Goal: Task Accomplishment & Management: Use online tool/utility

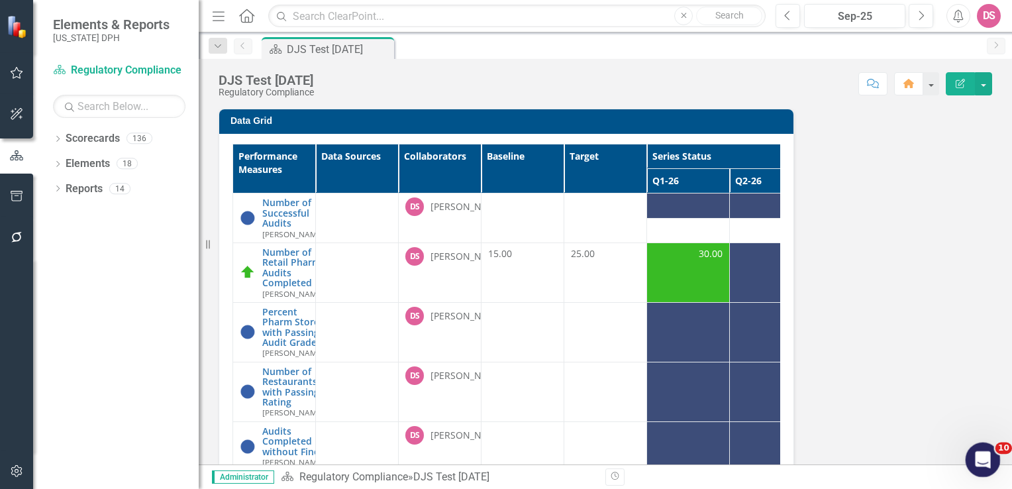
click at [977, 460] on icon "Open Intercom Messenger" at bounding box center [980, 457] width 9 height 11
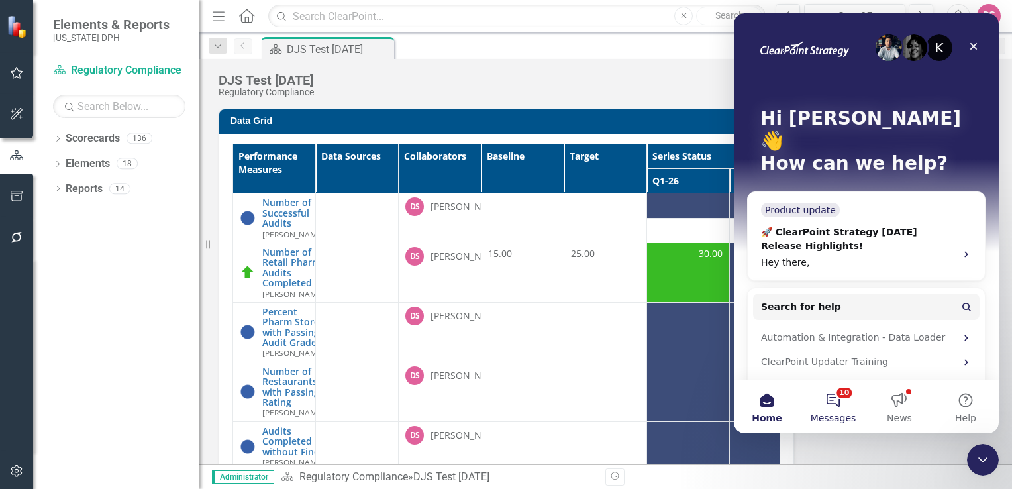
click at [840, 401] on button "10 Messages" at bounding box center [833, 406] width 66 height 53
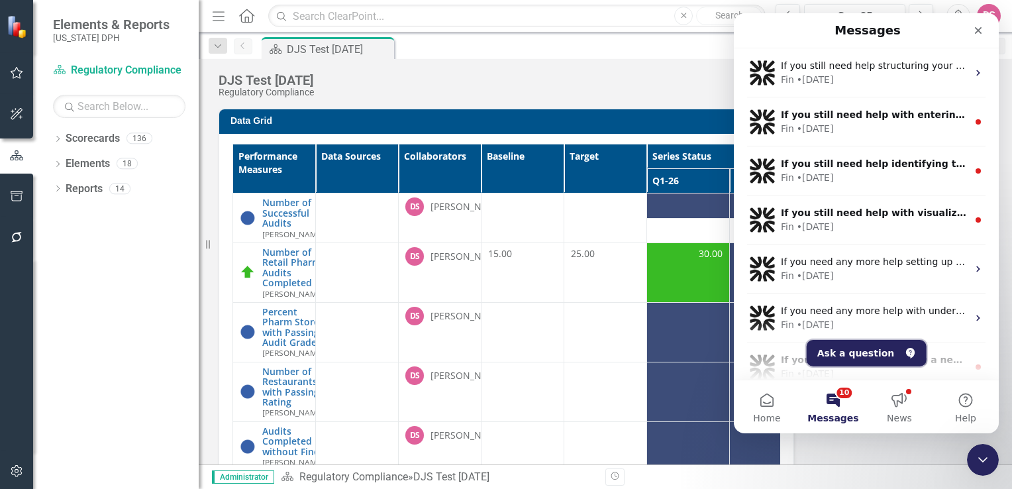
click at [855, 353] on button "Ask a question" at bounding box center [867, 353] width 120 height 26
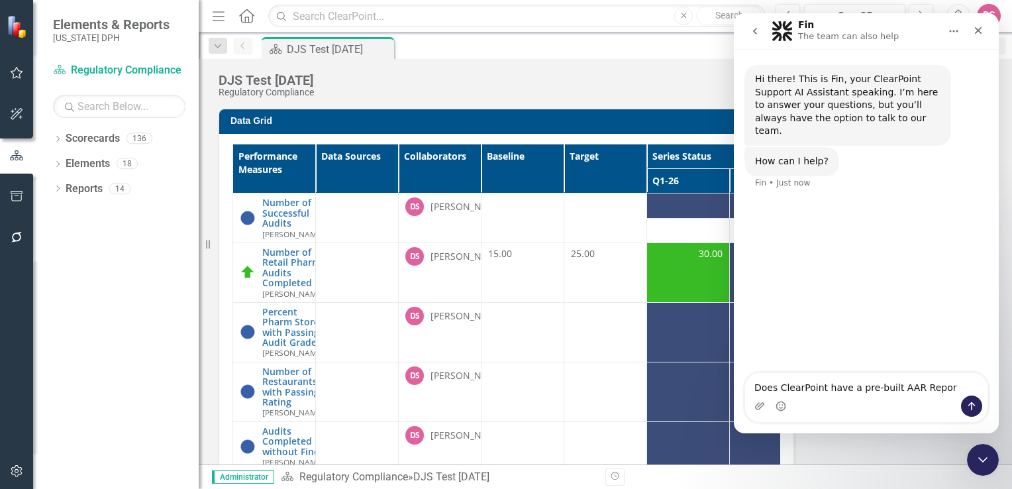
type textarea "Does ClearPoint have a pre-built AAR Report"
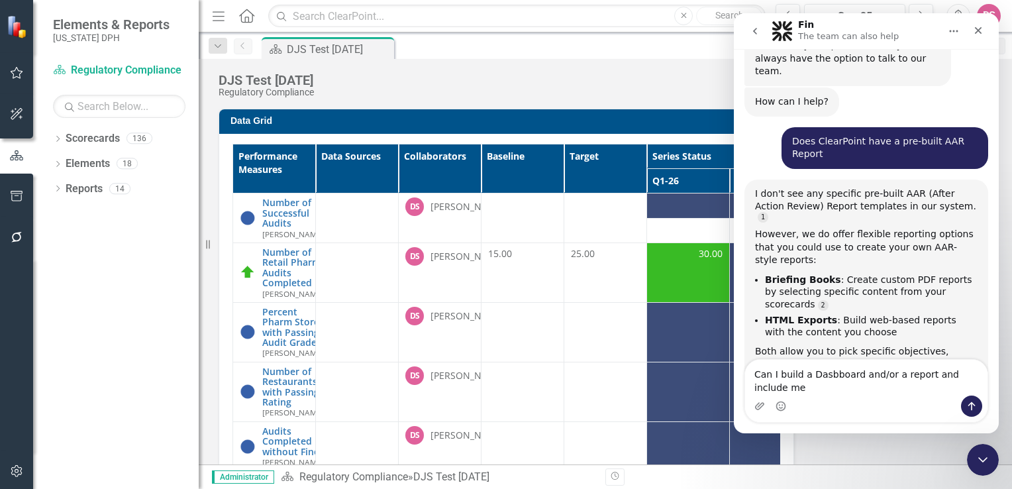
scroll to position [73, 0]
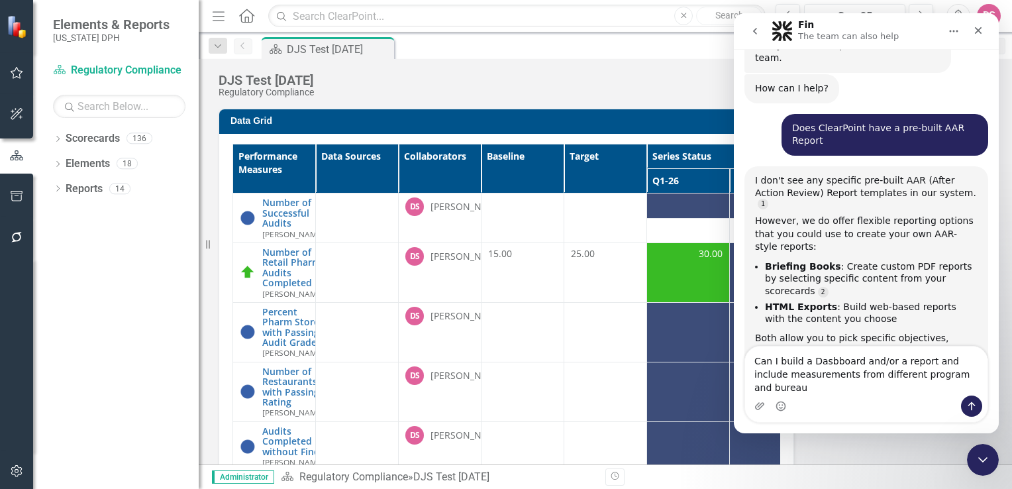
type textarea "Can I build a Dasbboard and/or a report and include measurements from different…"
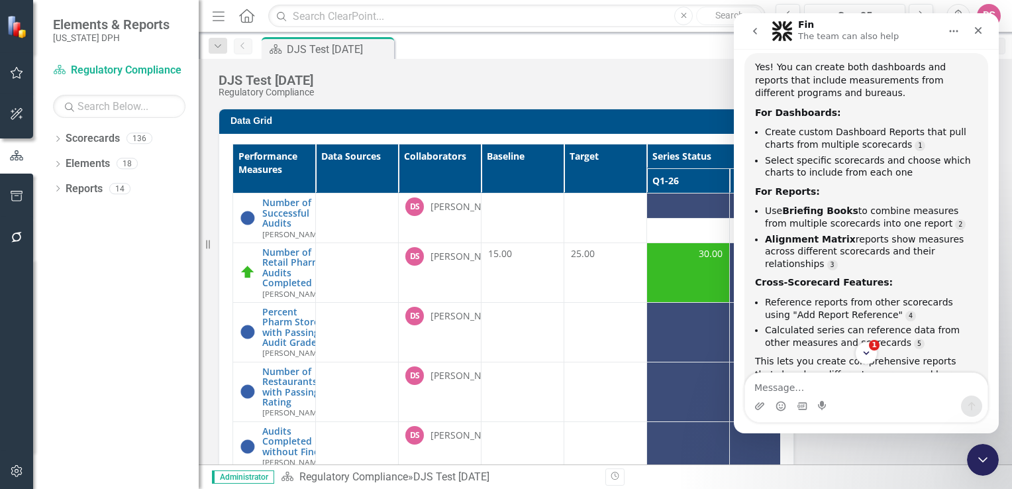
scroll to position [525, 0]
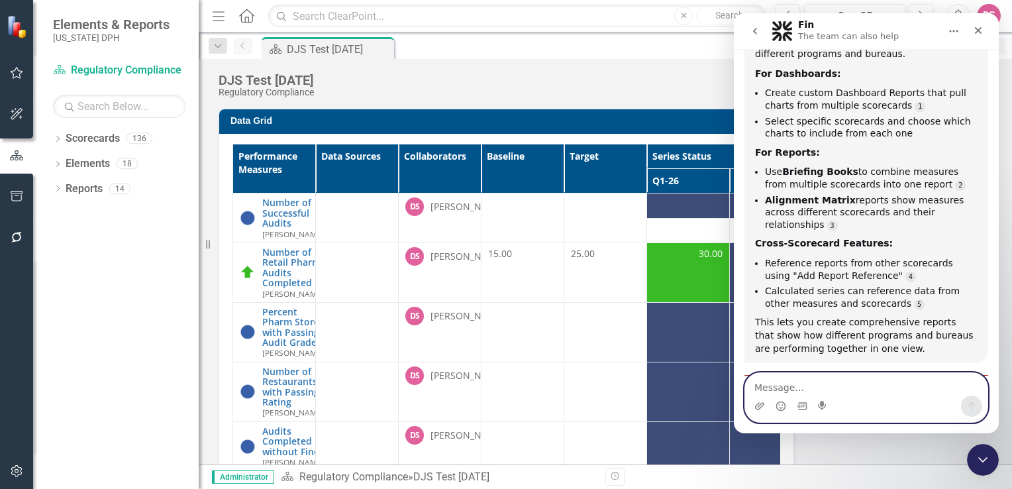
click at [824, 386] on textarea "Message…" at bounding box center [866, 384] width 242 height 23
type textarea "Yes, can give me instruction to complete"
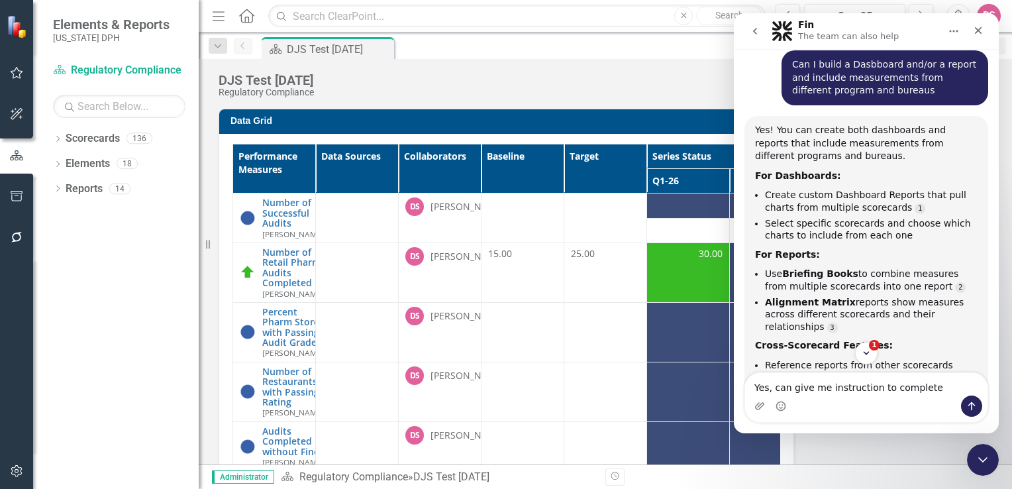
scroll to position [423, 0]
drag, startPoint x: 993, startPoint y: 261, endPoint x: 986, endPoint y: 319, distance: 58.2
click at [986, 319] on div "Hi there! This is Fin, your ClearPoint Support AI Assistant speaking. I’m here …" at bounding box center [866, 139] width 265 height 1030
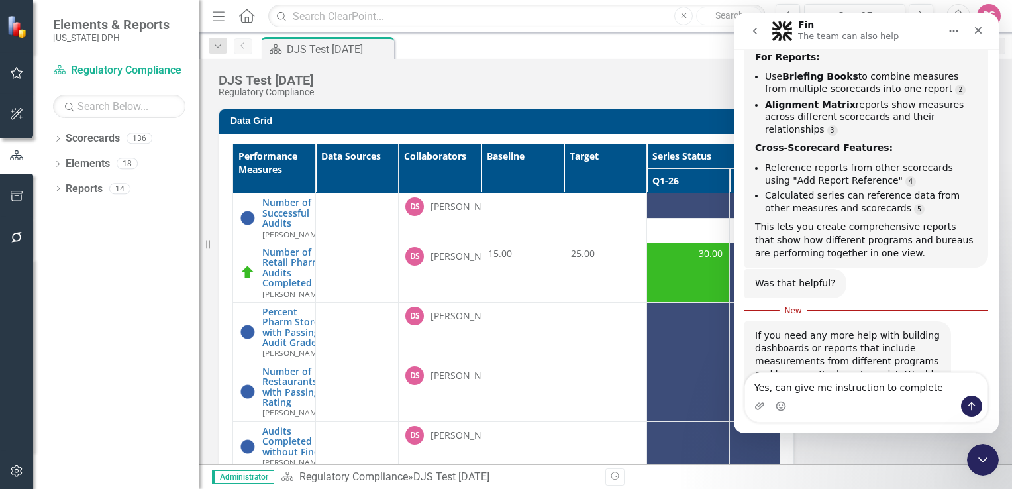
scroll to position [633, 0]
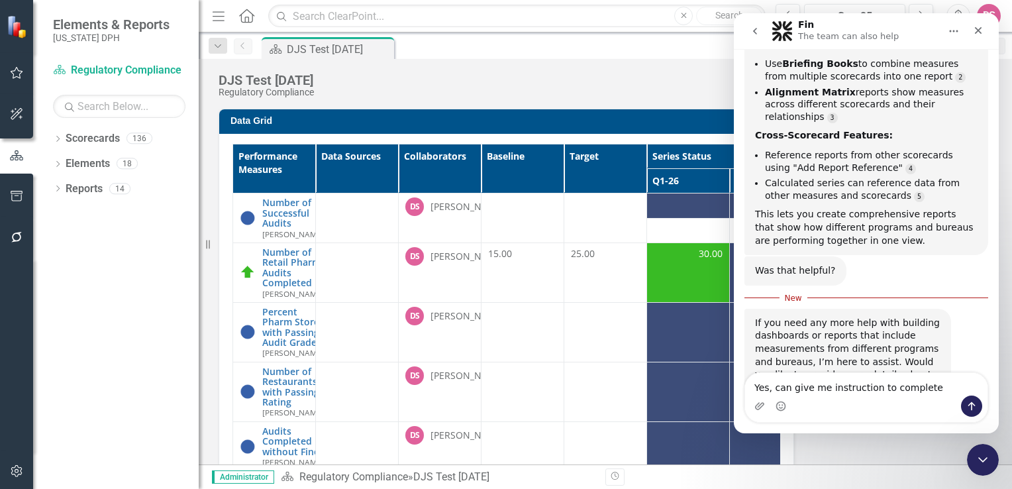
drag, startPoint x: 993, startPoint y: 264, endPoint x: 1745, endPoint y: 378, distance: 761.0
click at [967, 404] on icon "Send a message…" at bounding box center [971, 406] width 11 height 11
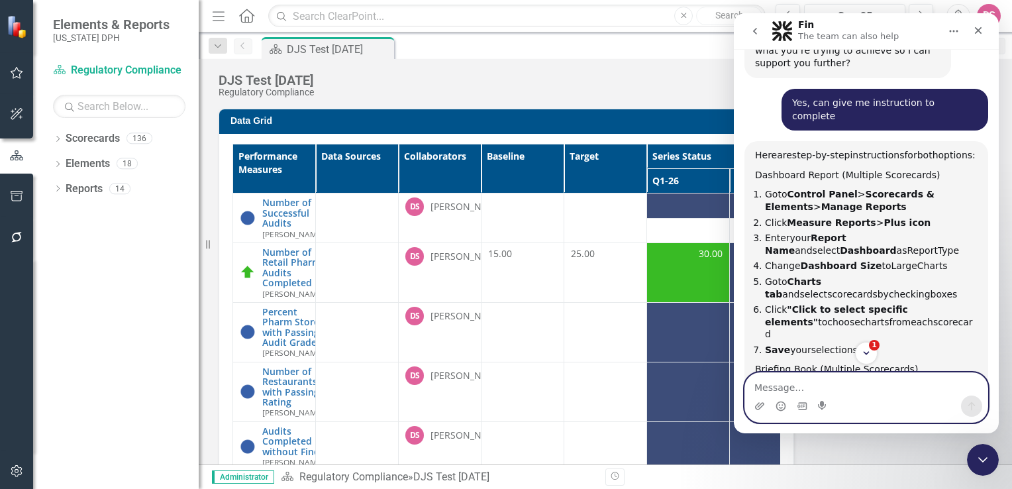
scroll to position [949, 0]
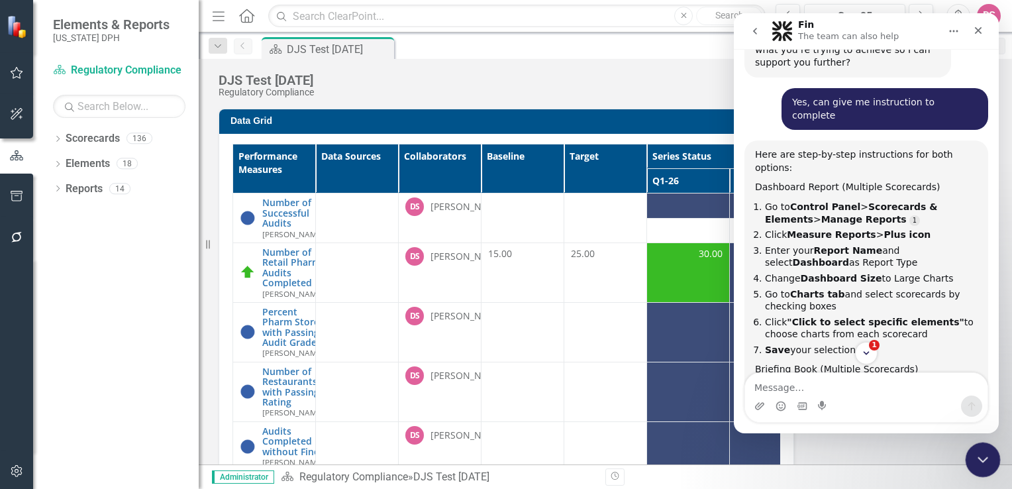
click at [981, 460] on icon "Close Intercom Messenger" at bounding box center [981, 458] width 16 height 16
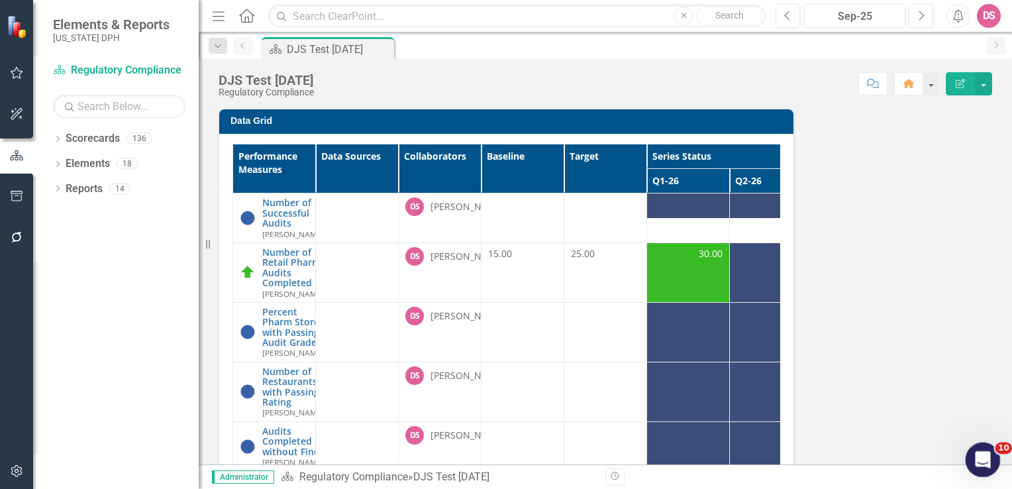
scroll to position [1092, 0]
click at [15, 160] on icon "button" at bounding box center [16, 155] width 13 height 10
click at [103, 65] on link "Scorecard Regulatory Compliance" at bounding box center [119, 70] width 132 height 15
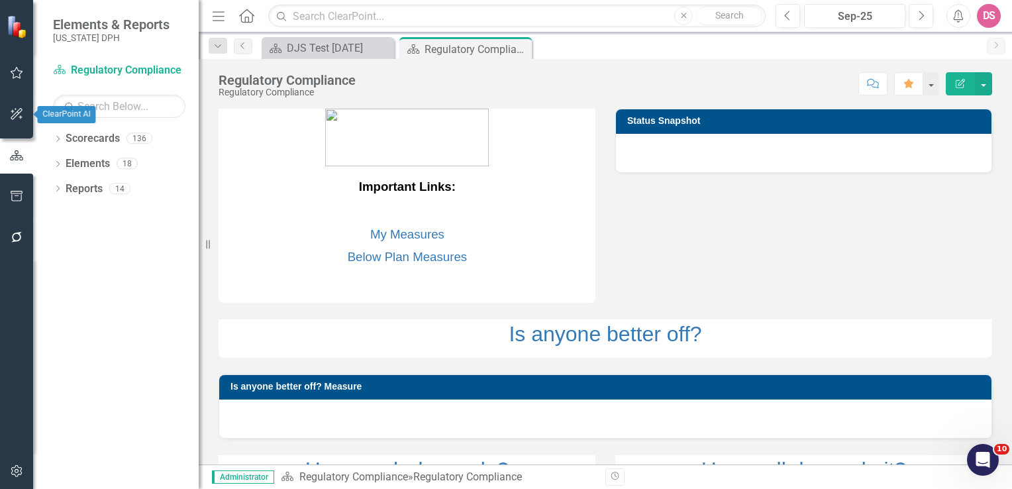
click at [18, 121] on button "button" at bounding box center [17, 115] width 30 height 28
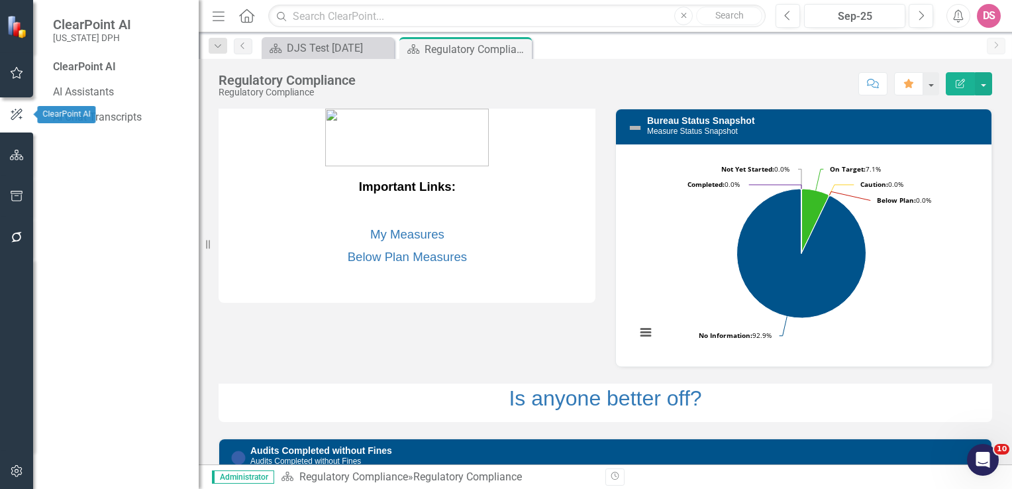
click at [19, 203] on button "button" at bounding box center [17, 197] width 30 height 28
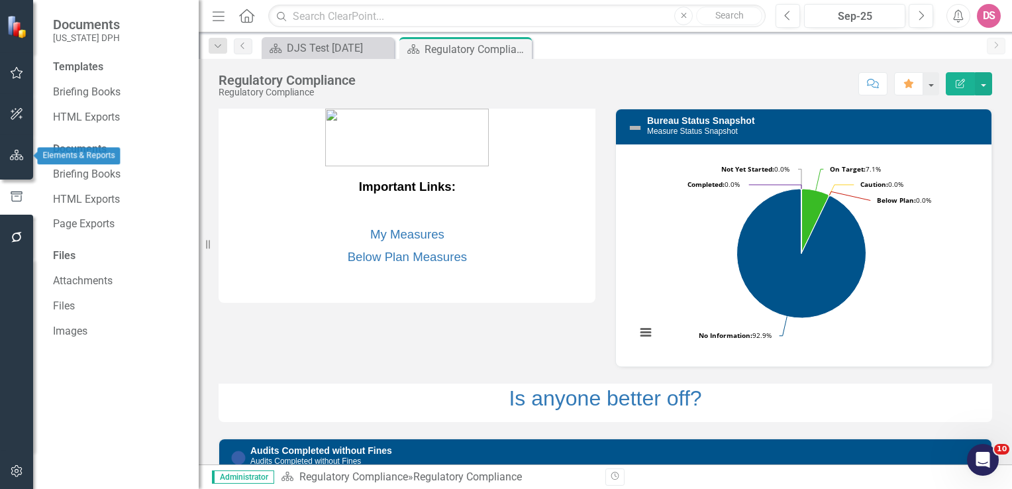
click at [19, 158] on icon "button" at bounding box center [17, 155] width 14 height 11
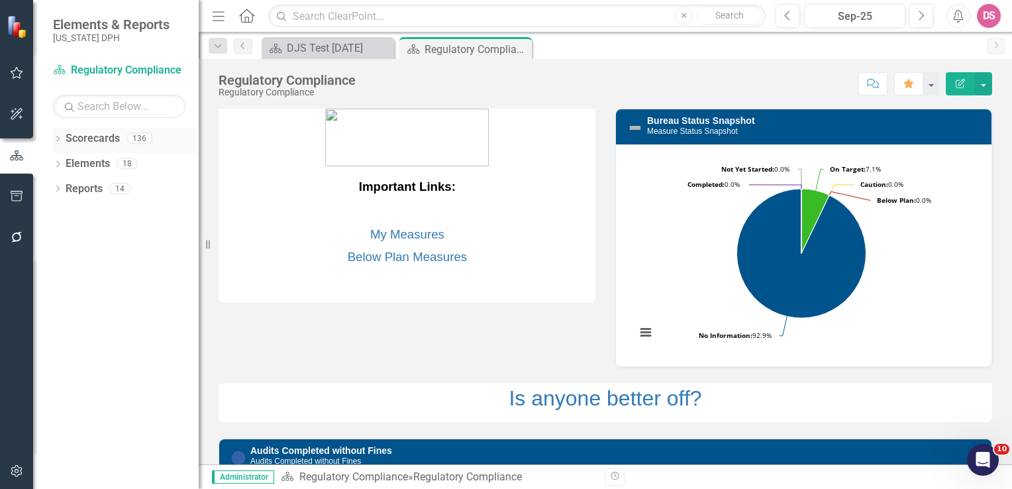
click at [58, 140] on icon "Dropdown" at bounding box center [57, 139] width 9 height 7
click at [59, 211] on div "Dropdown" at bounding box center [57, 215] width 9 height 11
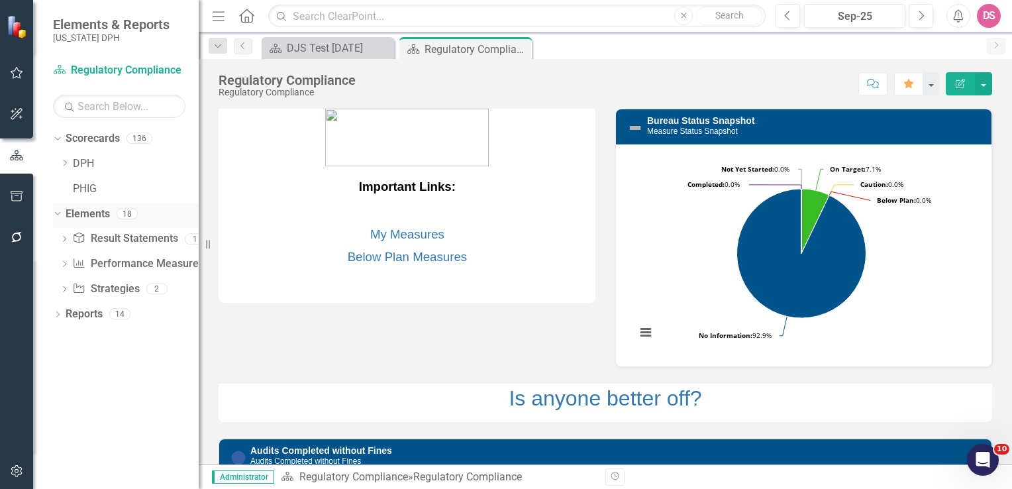
click at [85, 216] on link "Elements" at bounding box center [88, 214] width 44 height 15
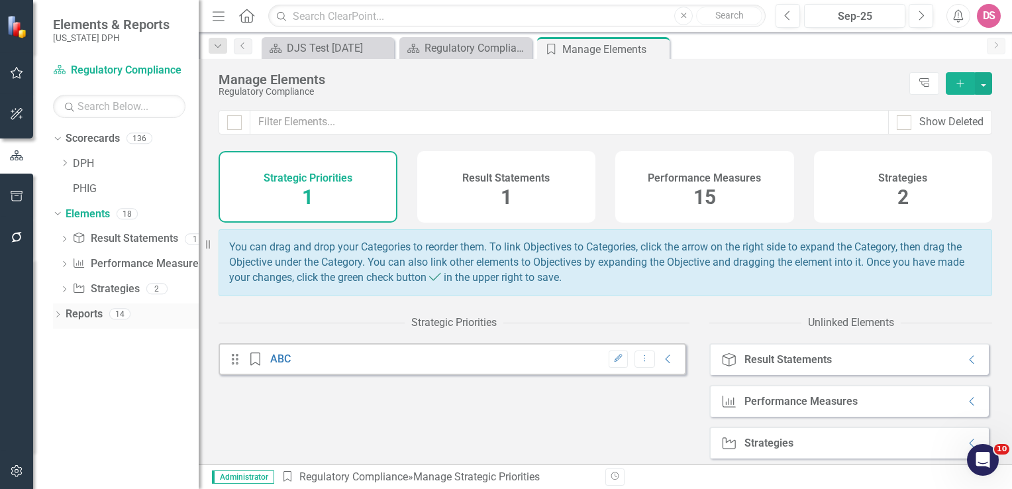
click at [76, 313] on link "Reports" at bounding box center [84, 314] width 37 height 15
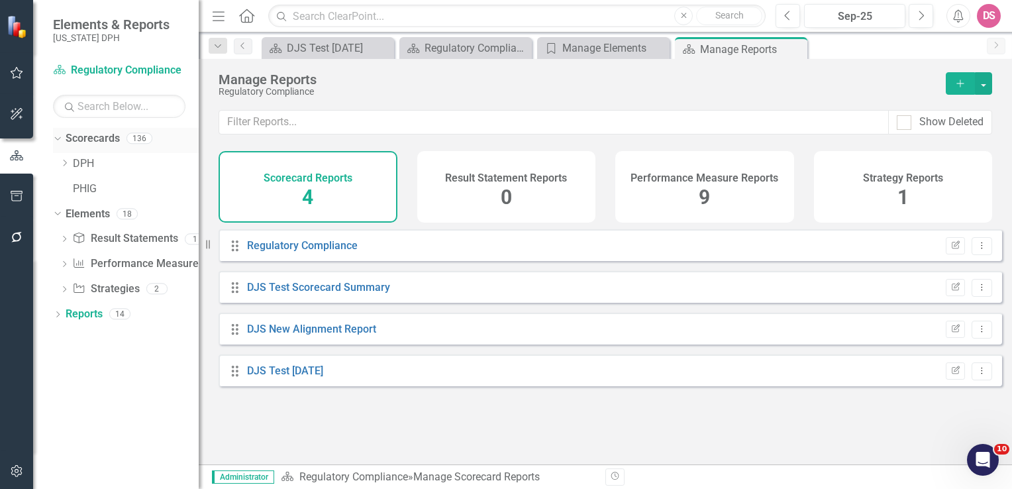
click at [87, 142] on link "Scorecards" at bounding box center [93, 138] width 54 height 15
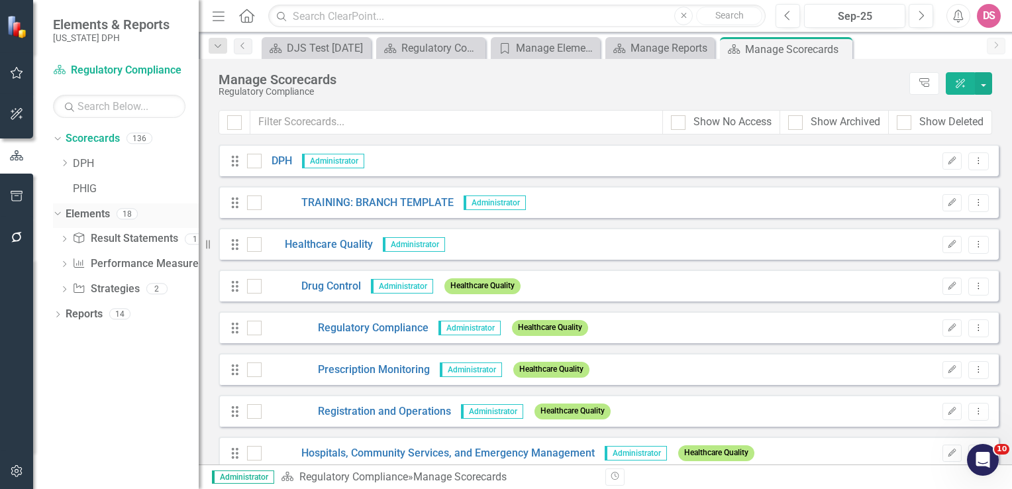
click at [83, 216] on link "Elements" at bounding box center [88, 214] width 44 height 15
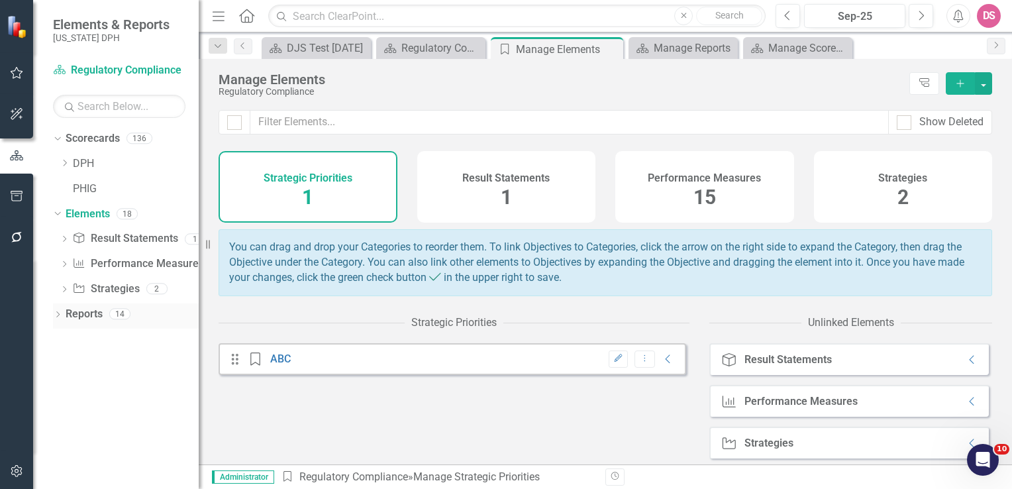
click at [81, 313] on link "Reports" at bounding box center [84, 314] width 37 height 15
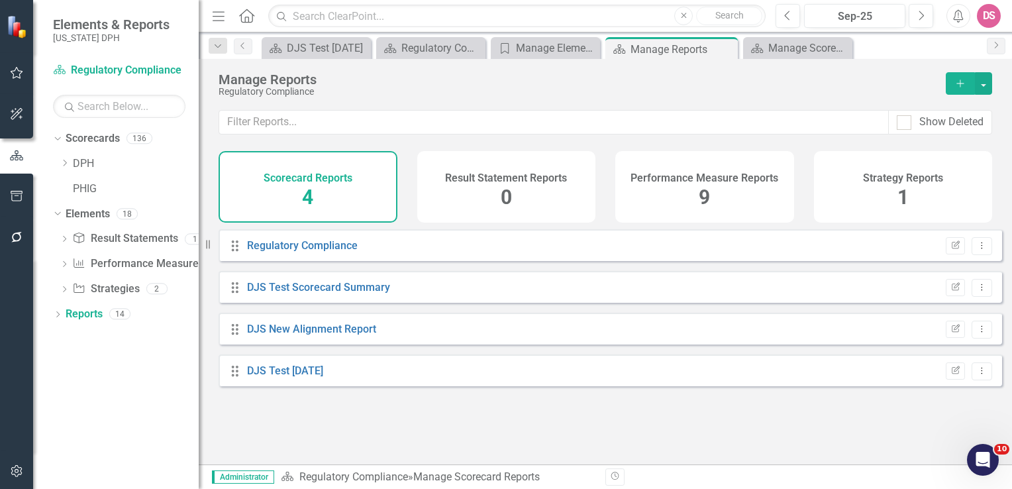
click at [958, 83] on icon "Add" at bounding box center [960, 83] width 12 height 9
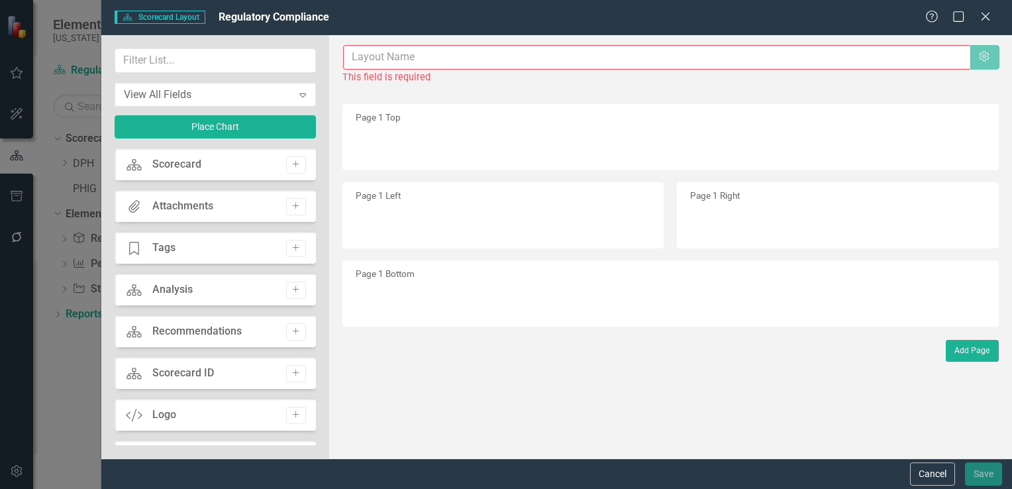
click at [409, 60] on input "text" at bounding box center [656, 57] width 627 height 25
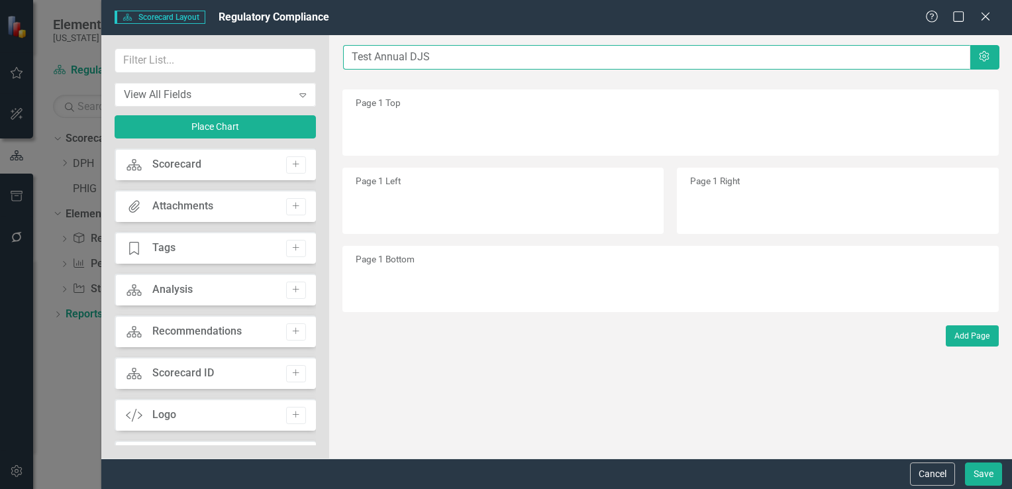
type input "Test Annual DJS"
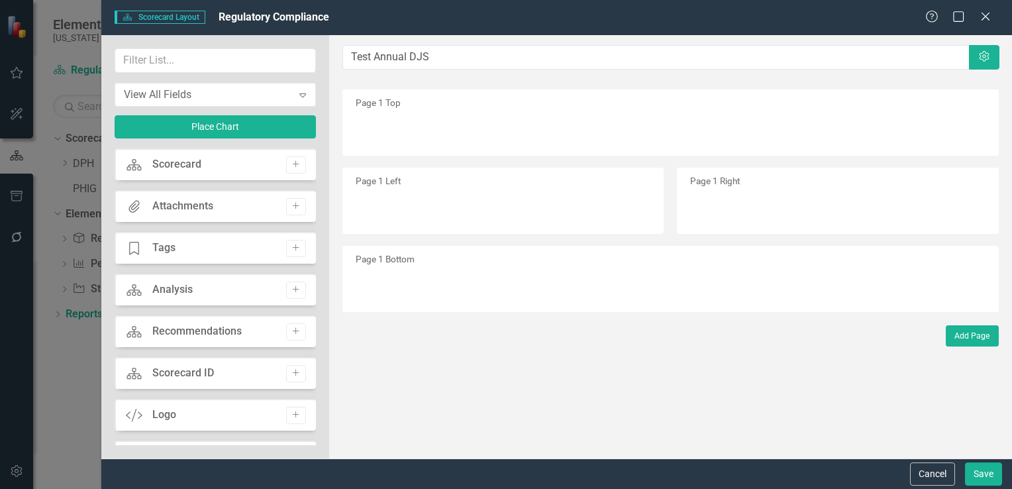
drag, startPoint x: 311, startPoint y: 168, endPoint x: 317, endPoint y: 256, distance: 88.3
click at [317, 256] on div "View All Fields Expand Place Chart Scorecard Scorecard Add Attachments Attachme…" at bounding box center [215, 246] width 228 height 423
click at [985, 476] on button "Save" at bounding box center [983, 473] width 37 height 23
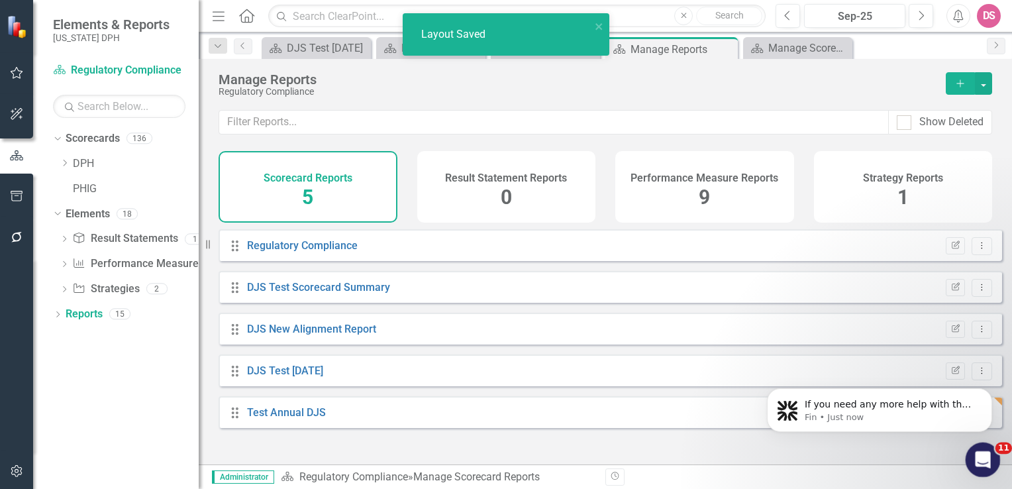
scroll to position [1187, 0]
click at [982, 456] on icon "Open Intercom Messenger" at bounding box center [981, 458] width 22 height 22
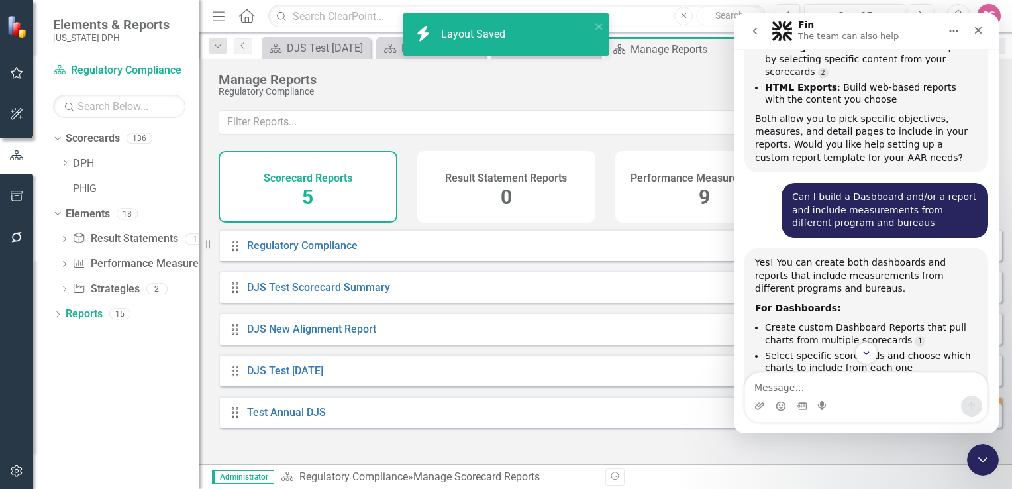
scroll to position [995, 0]
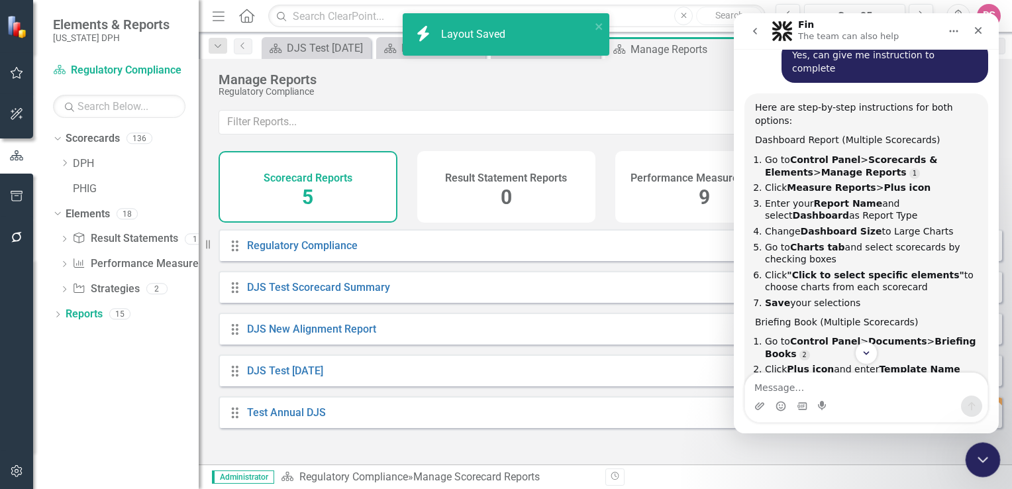
click at [980, 456] on icon "Close Intercom Messenger" at bounding box center [981, 458] width 16 height 16
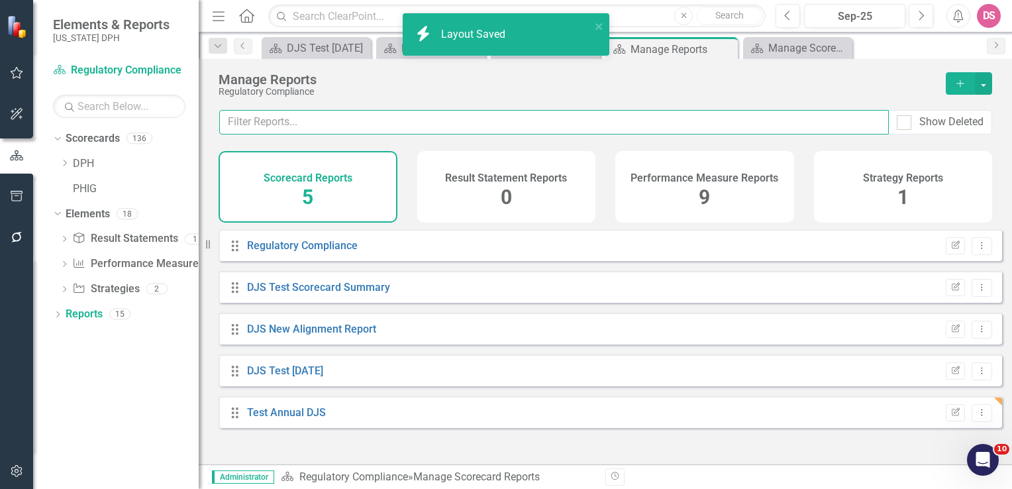
click at [662, 125] on input "text" at bounding box center [554, 122] width 670 height 25
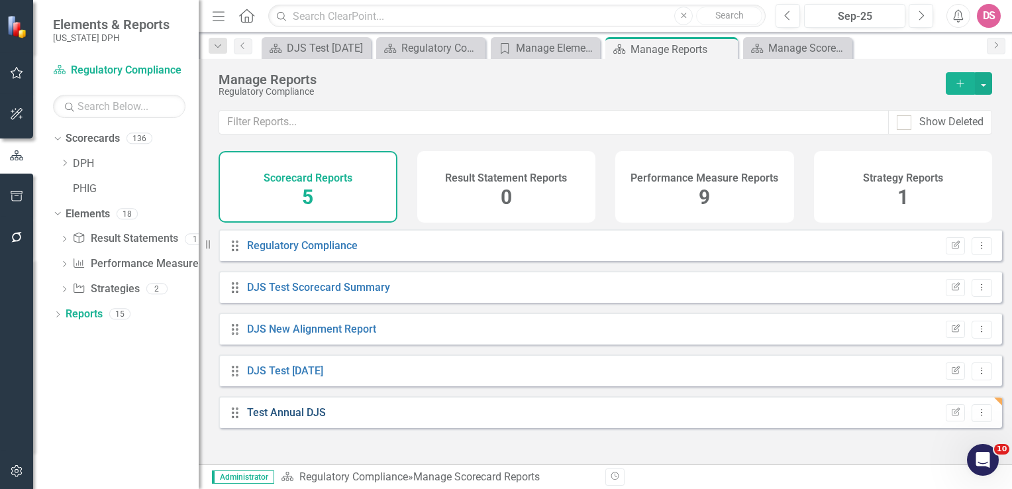
click at [289, 419] on link "Test Annual DJS" at bounding box center [286, 412] width 79 height 13
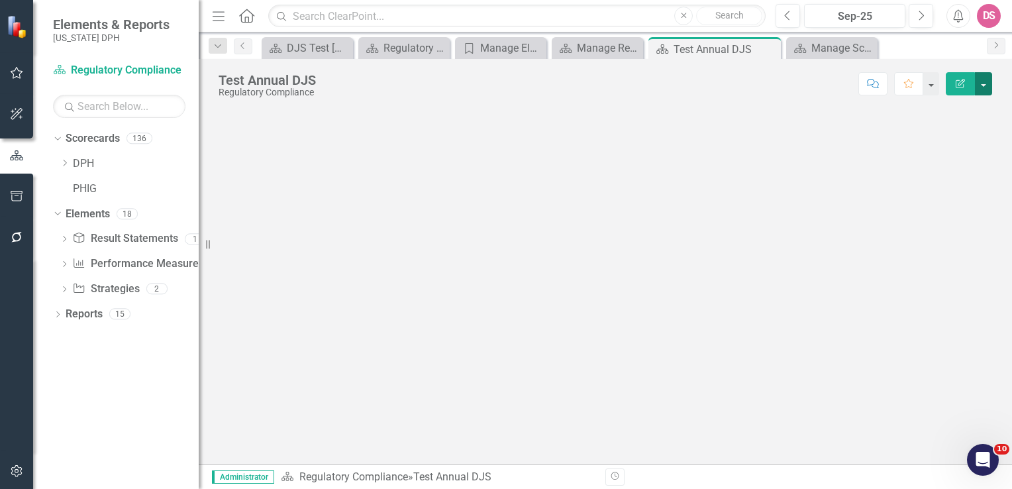
click at [986, 81] on button "button" at bounding box center [983, 83] width 17 height 23
click at [805, 236] on div at bounding box center [605, 287] width 813 height 356
click at [280, 81] on div "Test Annual DJS" at bounding box center [267, 80] width 97 height 15
click at [833, 52] on div "Manage Scorecards" at bounding box center [834, 48] width 46 height 17
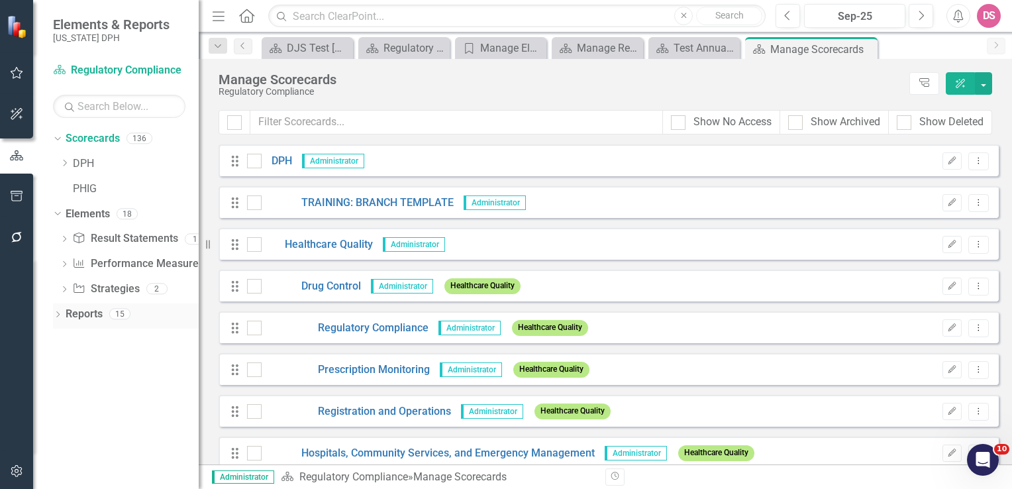
click at [81, 319] on link "Reports" at bounding box center [84, 314] width 37 height 15
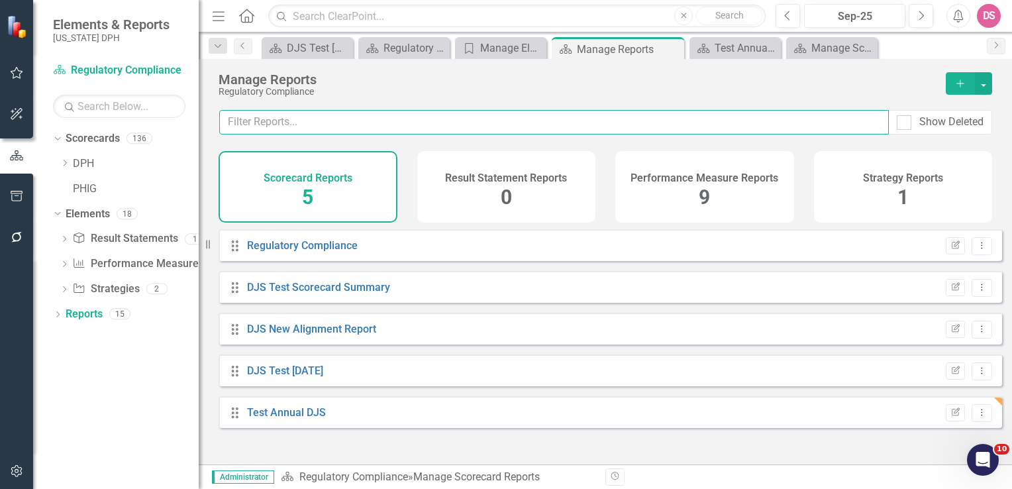
click at [869, 121] on input "text" at bounding box center [554, 122] width 670 height 25
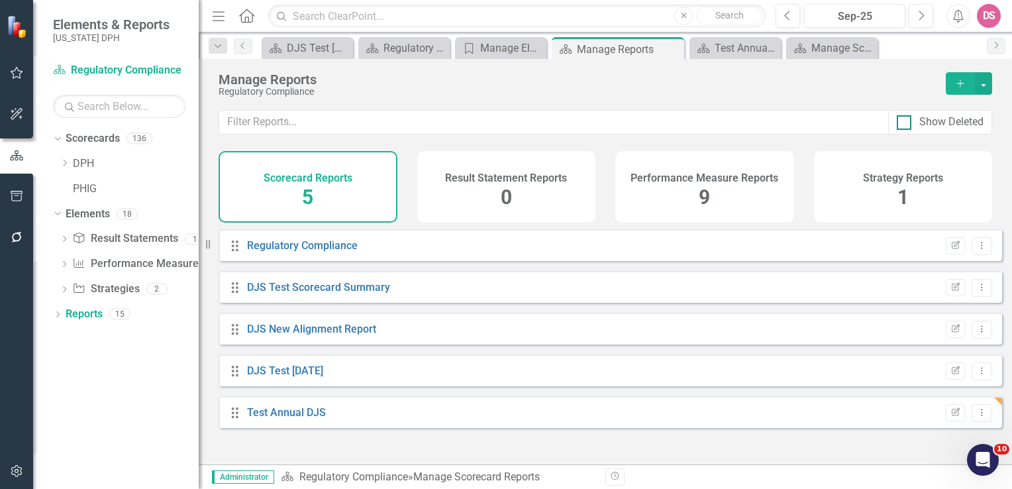
click at [904, 123] on input "Show Deleted" at bounding box center [901, 119] width 9 height 9
checkbox input "true"
click at [952, 415] on icon "button" at bounding box center [956, 411] width 8 height 8
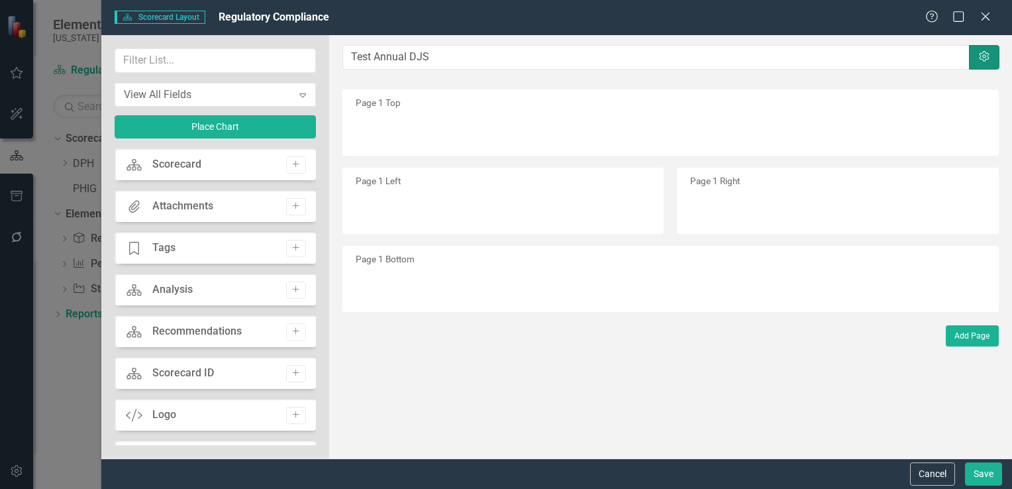
click at [982, 54] on icon "Settings" at bounding box center [984, 57] width 13 height 11
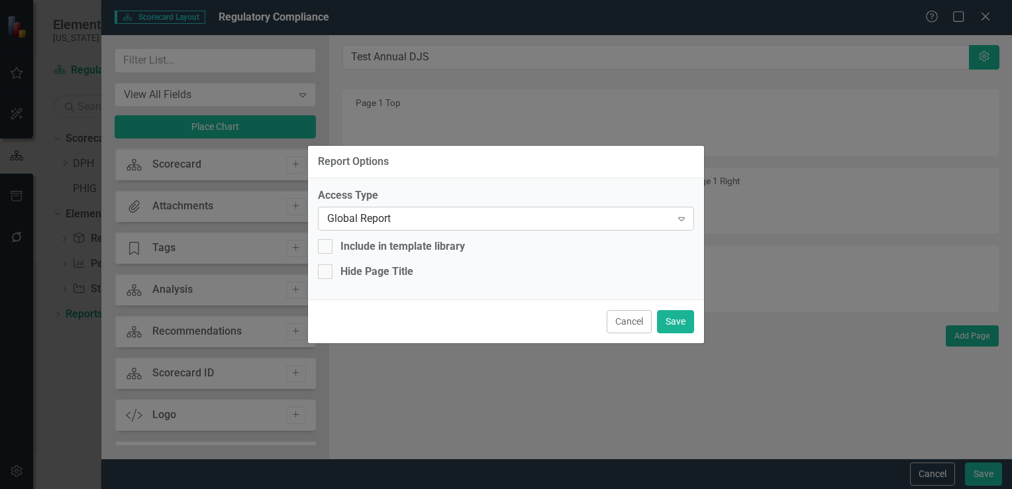
click at [679, 219] on icon "Expand" at bounding box center [681, 218] width 13 height 11
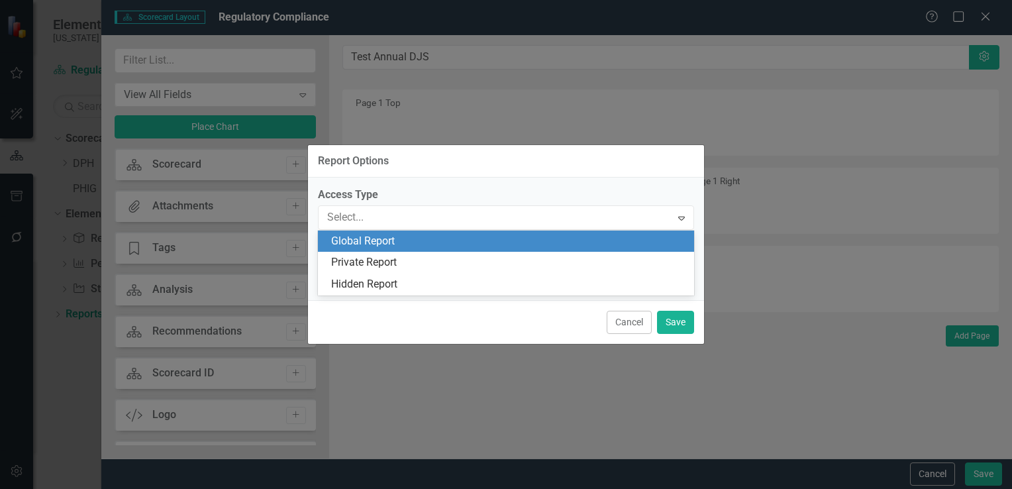
click at [615, 160] on div "Report Options" at bounding box center [506, 161] width 396 height 32
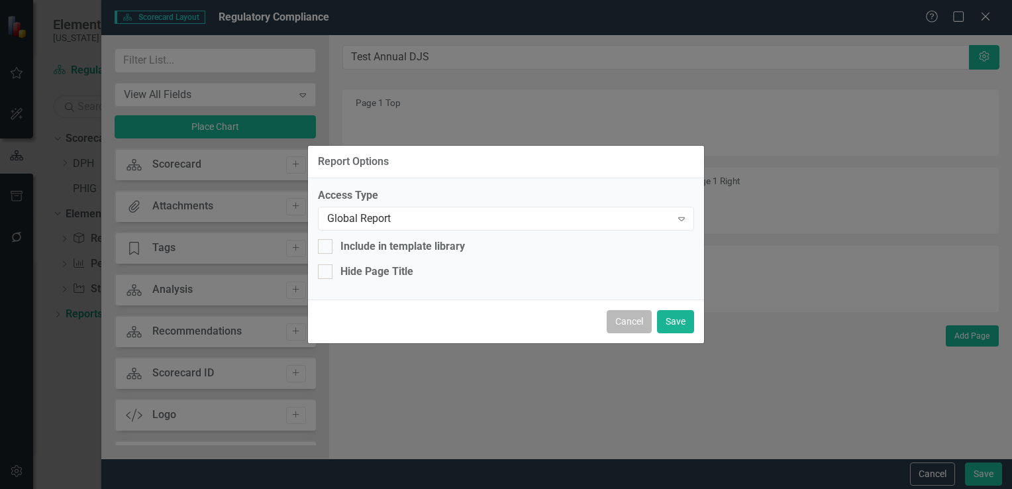
click at [619, 328] on button "Cancel" at bounding box center [629, 321] width 45 height 23
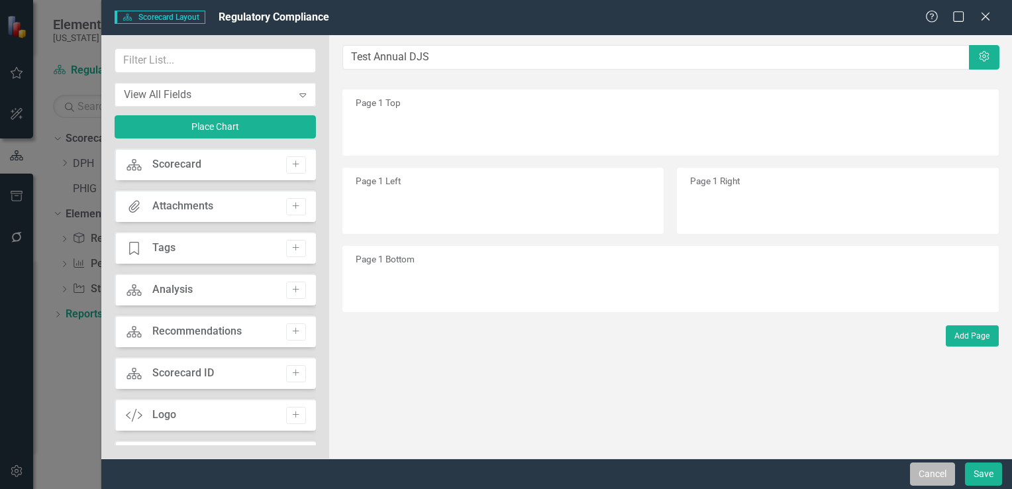
click at [930, 476] on button "Cancel" at bounding box center [932, 473] width 45 height 23
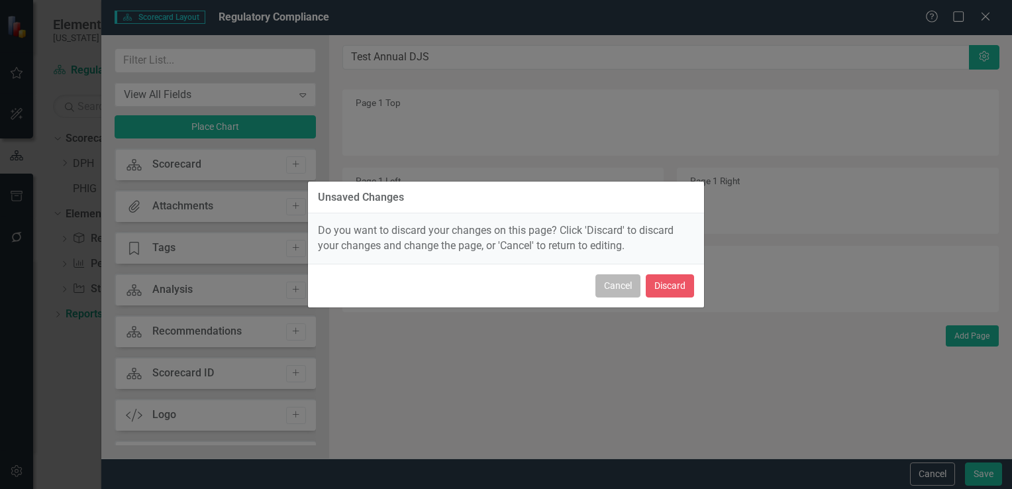
click at [620, 283] on button "Cancel" at bounding box center [617, 285] width 45 height 23
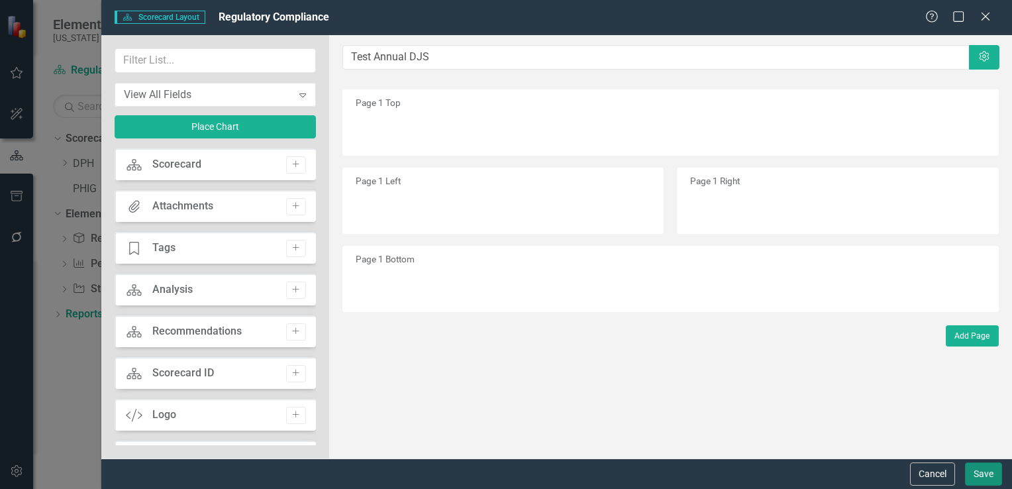
click at [982, 474] on button "Save" at bounding box center [983, 473] width 37 height 23
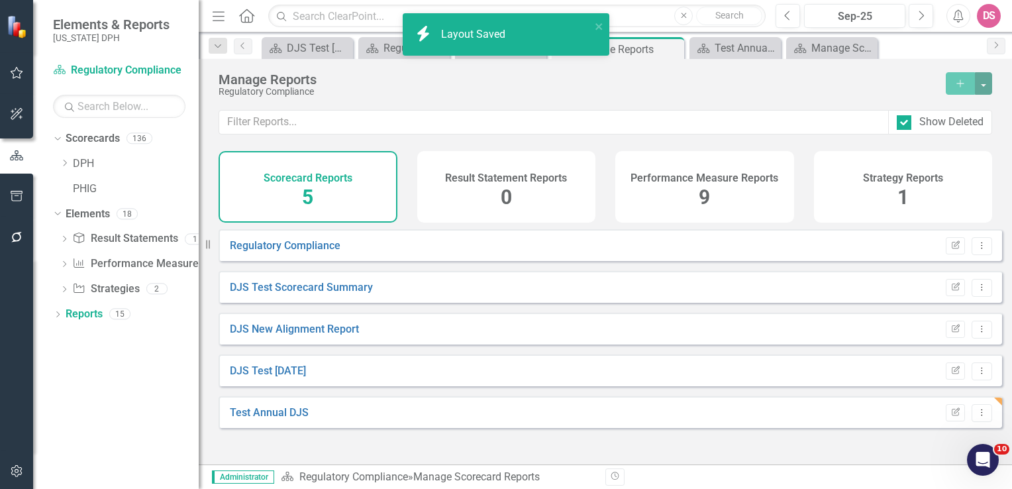
scroll to position [1208, 0]
click at [981, 458] on icon "Open Intercom Messenger" at bounding box center [981, 458] width 22 height 22
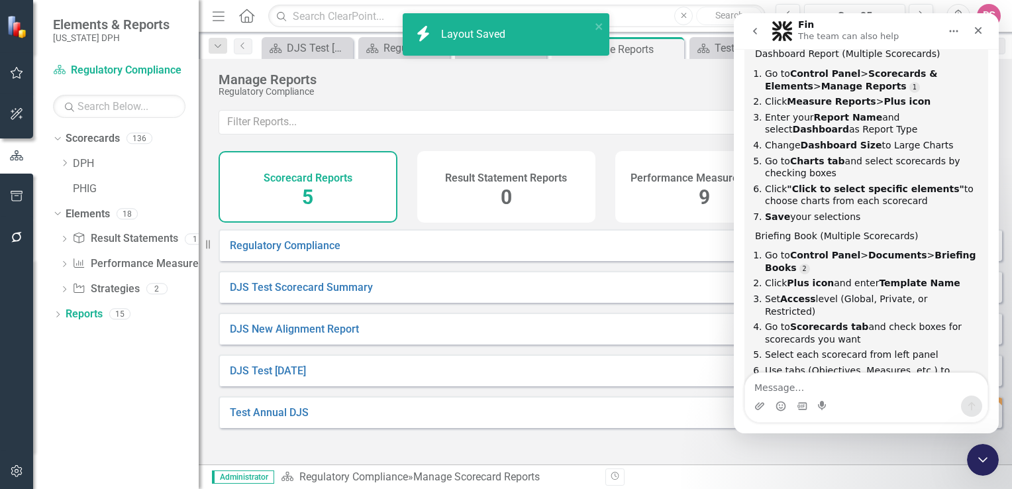
scroll to position [956, 0]
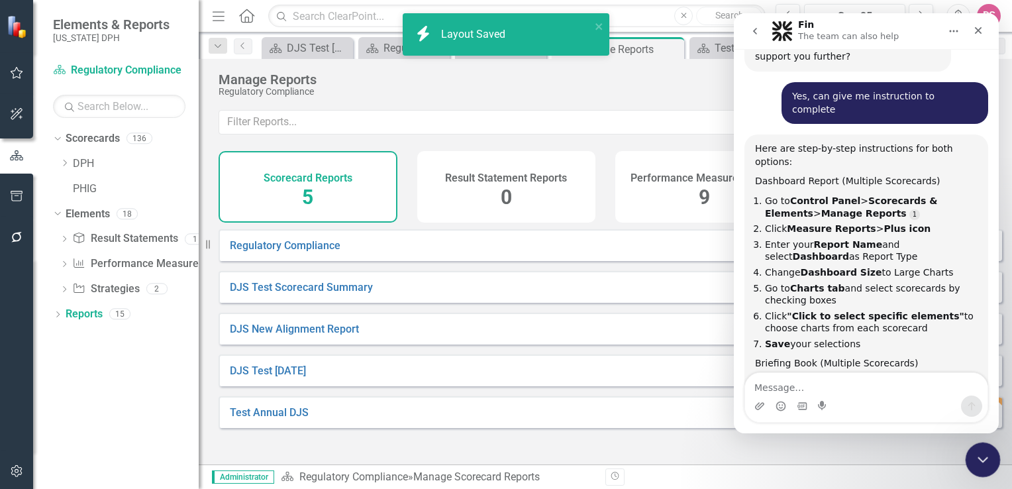
click at [983, 457] on icon "Close Intercom Messenger" at bounding box center [980, 457] width 9 height 5
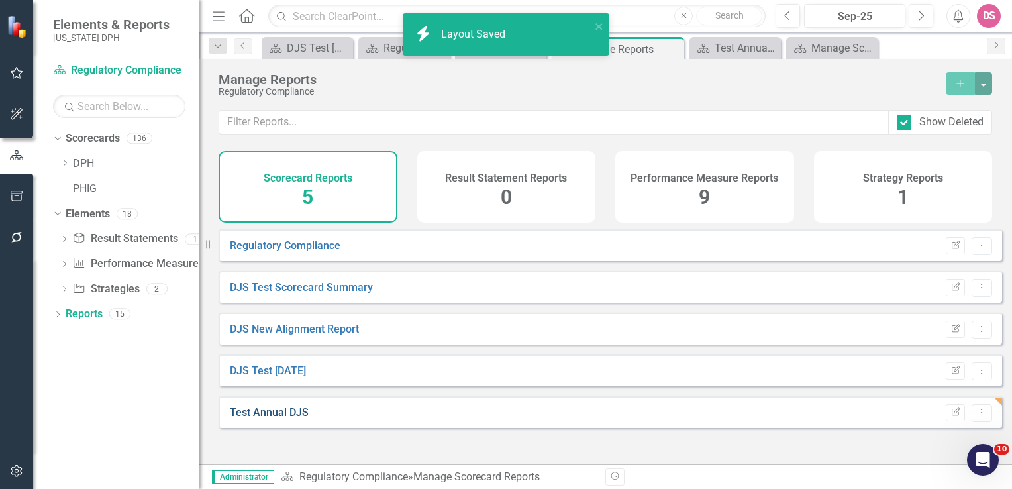
click at [270, 419] on link "Test Annual DJS" at bounding box center [269, 412] width 79 height 13
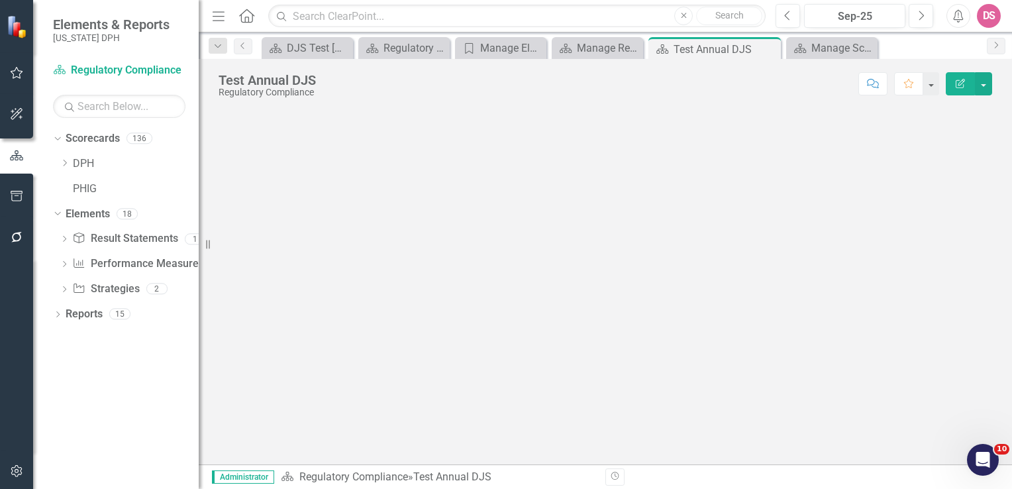
click at [958, 81] on icon "Edit Report" at bounding box center [960, 83] width 12 height 9
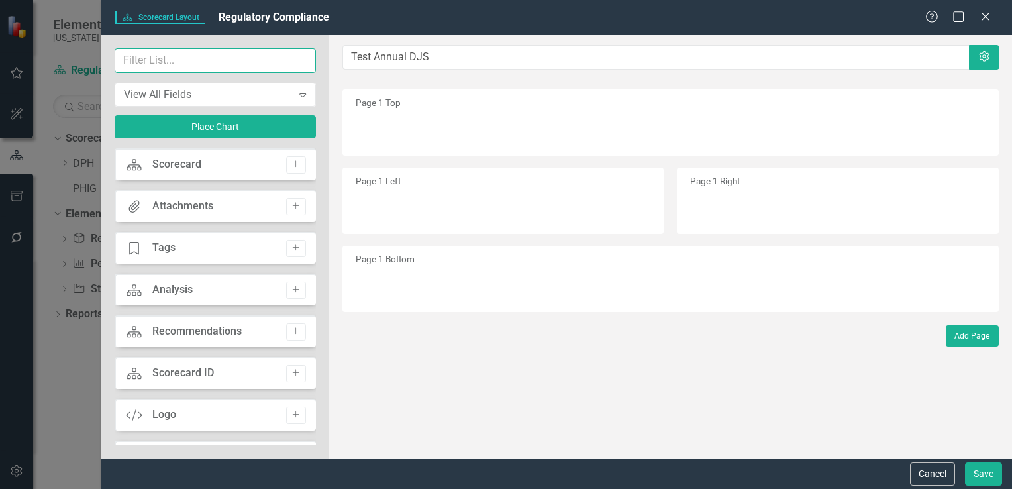
click at [281, 57] on input "text" at bounding box center [215, 60] width 201 height 25
drag, startPoint x: 310, startPoint y: 179, endPoint x: 321, endPoint y: 238, distance: 59.9
click at [321, 238] on div "View All Fields Expand Place Chart Scorecard Scorecard Add Attachments Attachme…" at bounding box center [215, 246] width 228 height 423
click at [291, 164] on icon "Add" at bounding box center [296, 164] width 10 height 8
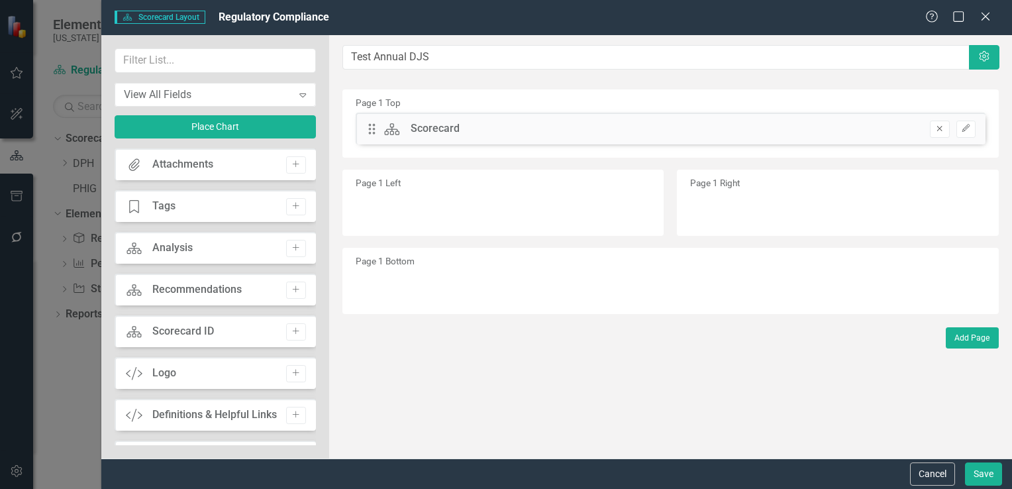
click at [938, 128] on icon "Remove" at bounding box center [940, 129] width 10 height 8
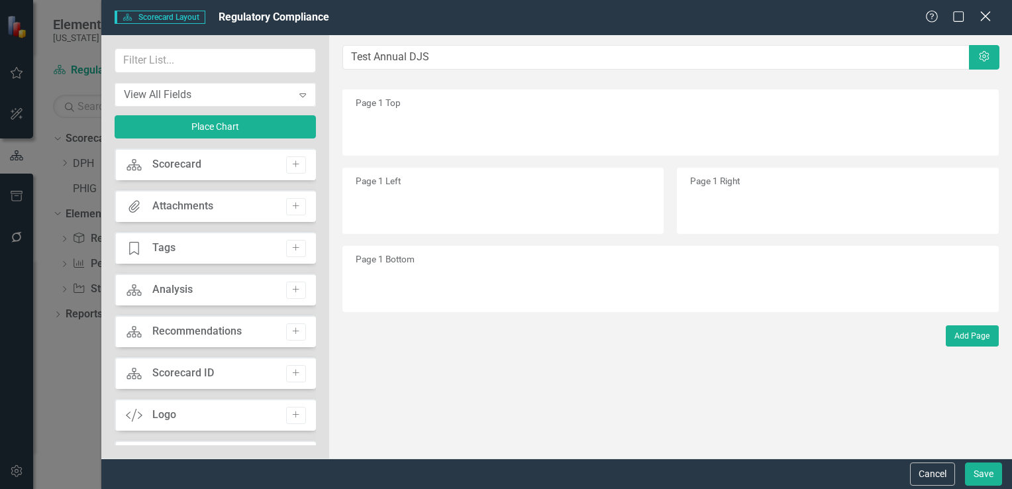
click at [982, 19] on icon "Close" at bounding box center [985, 16] width 17 height 13
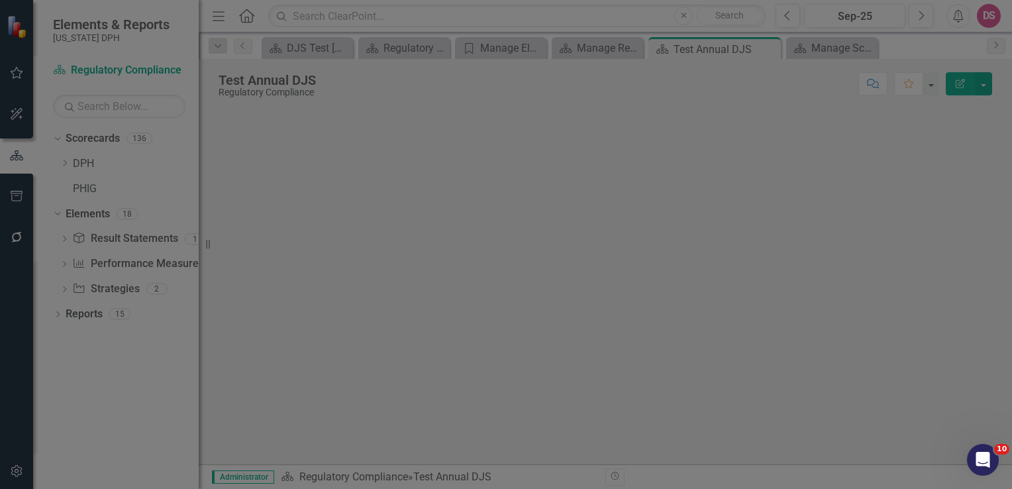
scroll to position [1187, 0]
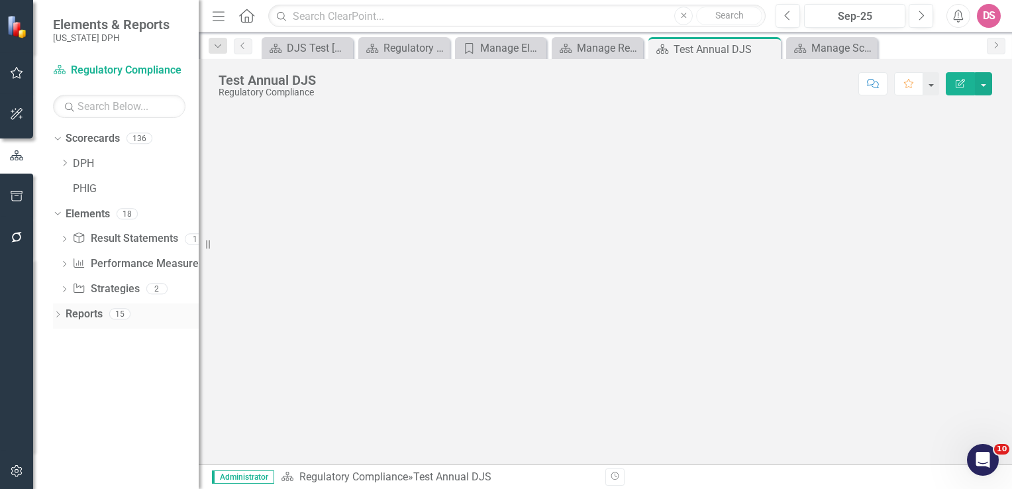
click at [90, 313] on link "Reports" at bounding box center [84, 314] width 37 height 15
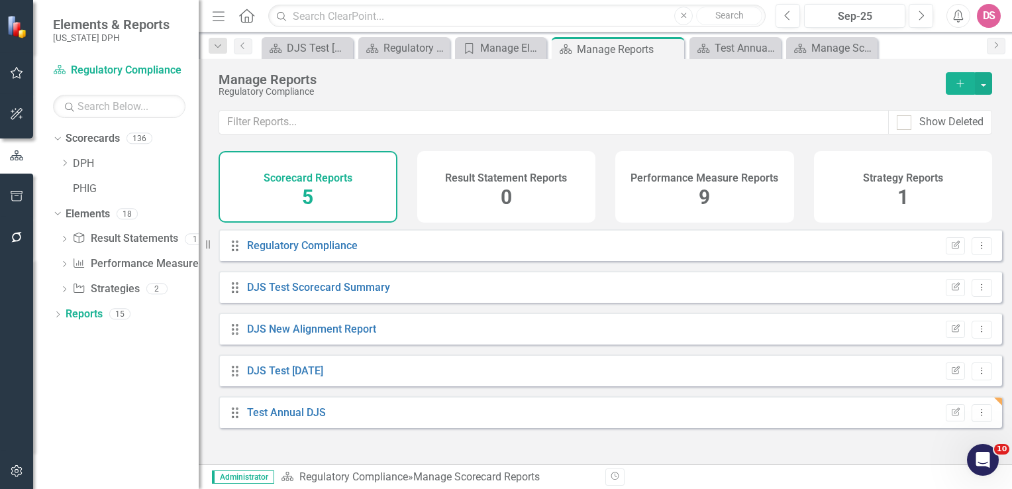
click at [956, 85] on icon "Add" at bounding box center [960, 83] width 12 height 9
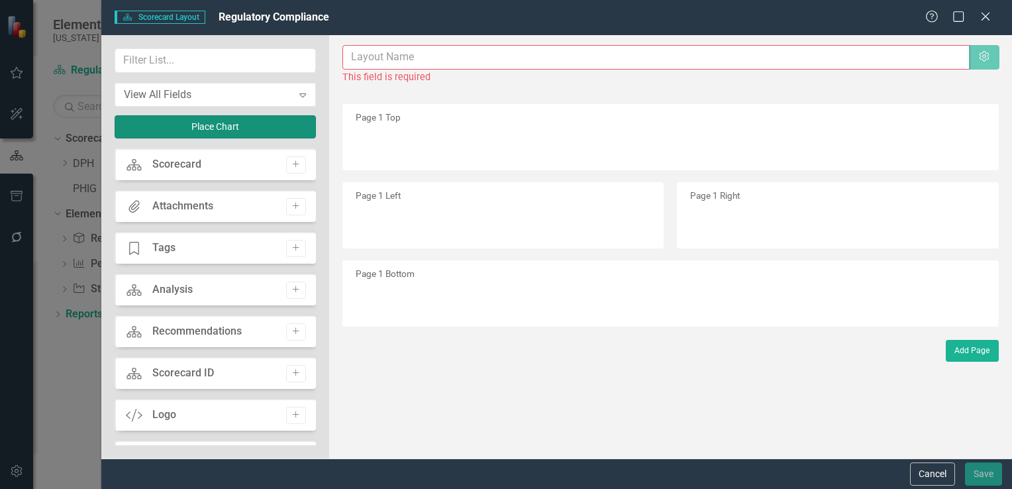
click at [185, 128] on button "Place Chart" at bounding box center [215, 126] width 201 height 23
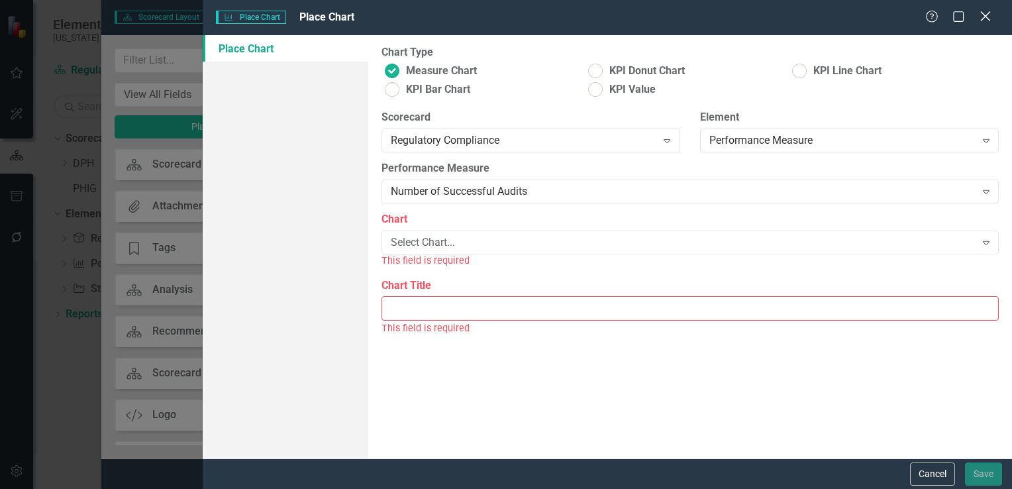
click at [987, 17] on icon "Close" at bounding box center [985, 16] width 17 height 13
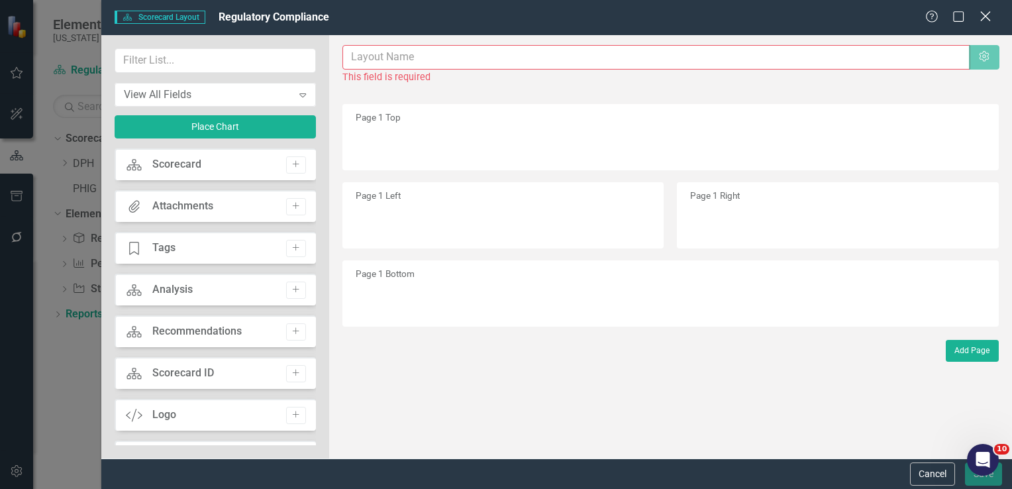
click at [984, 18] on icon at bounding box center [985, 16] width 10 height 10
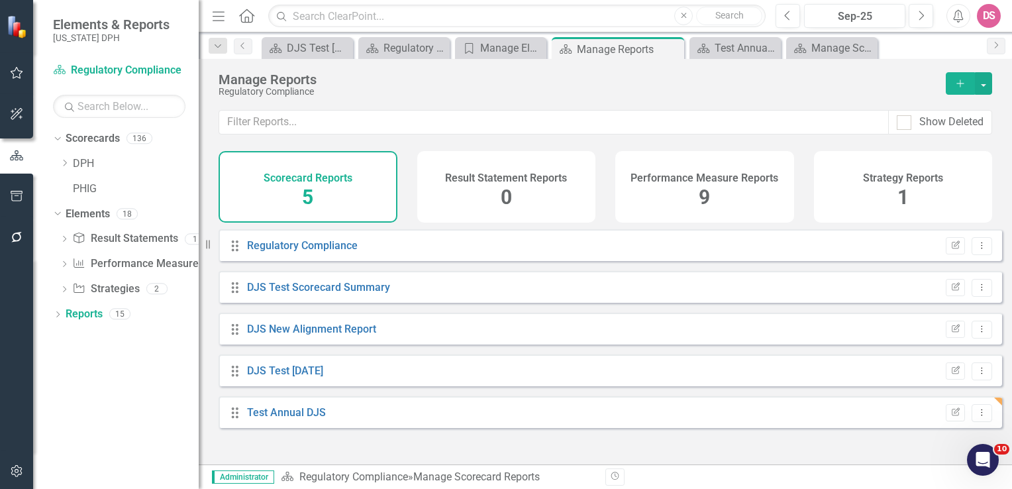
click at [959, 79] on icon "Add" at bounding box center [960, 83] width 12 height 9
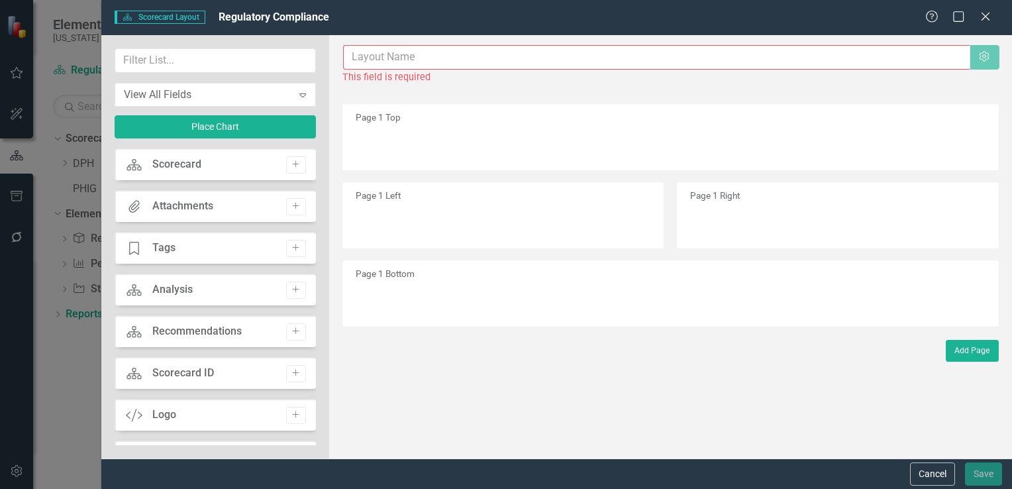
click at [406, 58] on input "text" at bounding box center [656, 57] width 627 height 25
type input "Test Annual DJS"
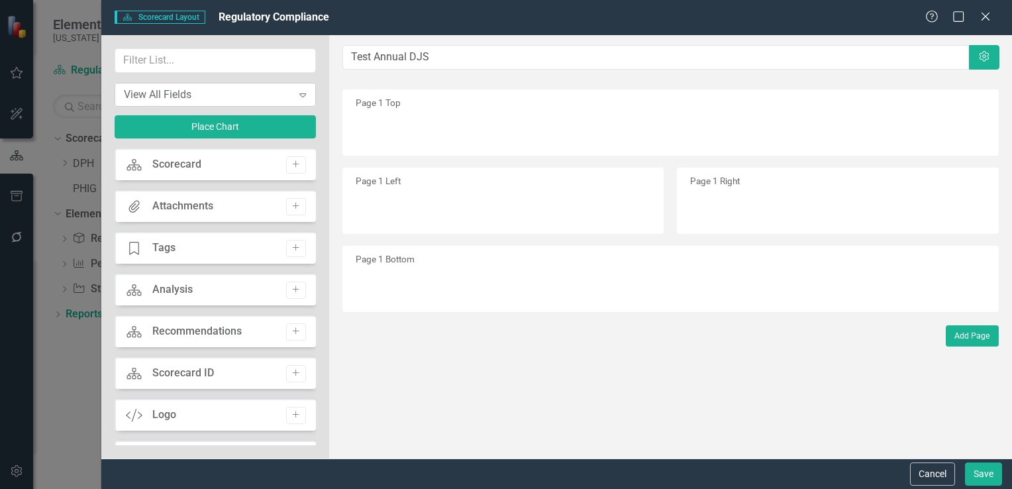
click at [307, 98] on icon "Expand" at bounding box center [302, 94] width 13 height 11
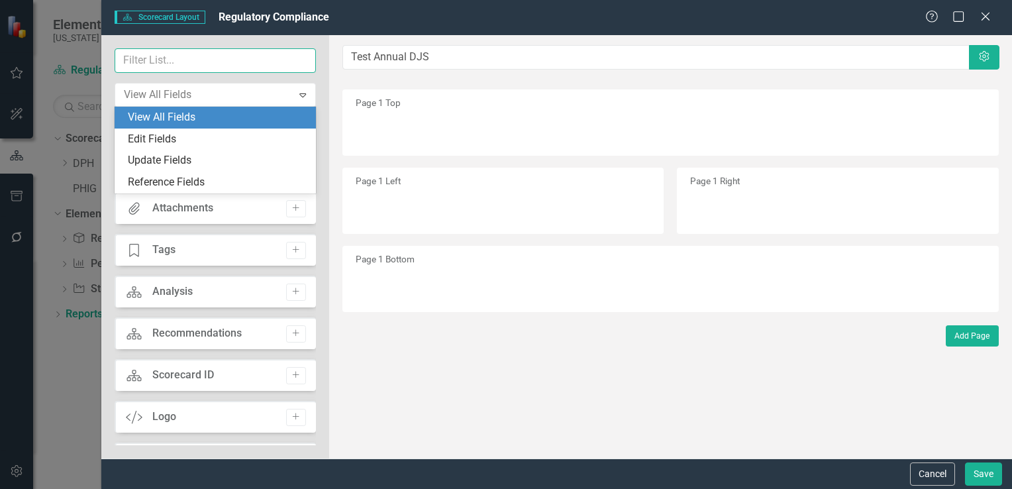
click at [230, 58] on input "text" at bounding box center [215, 60] width 201 height 25
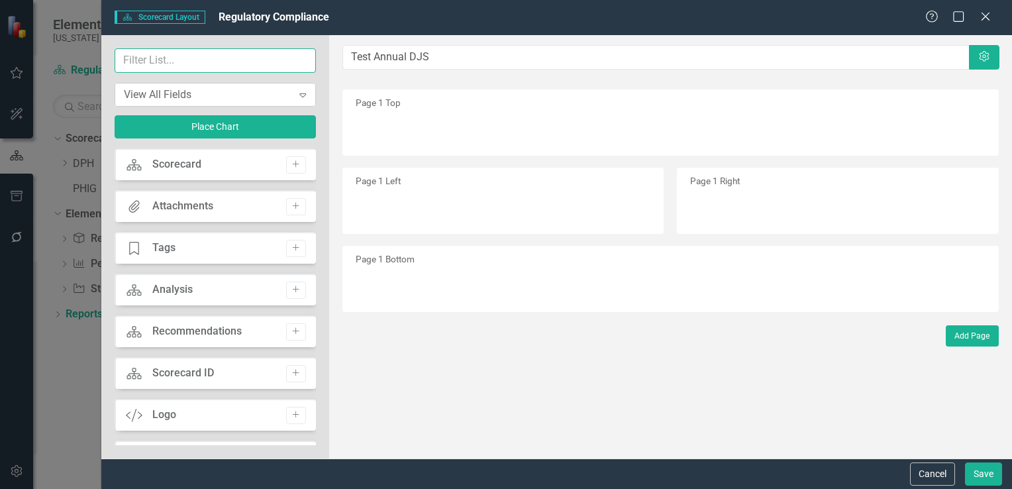
drag, startPoint x: 230, startPoint y: 58, endPoint x: 214, endPoint y: 98, distance: 42.8
click at [214, 98] on div "View All Fields Expand Place Chart" at bounding box center [215, 98] width 201 height 100
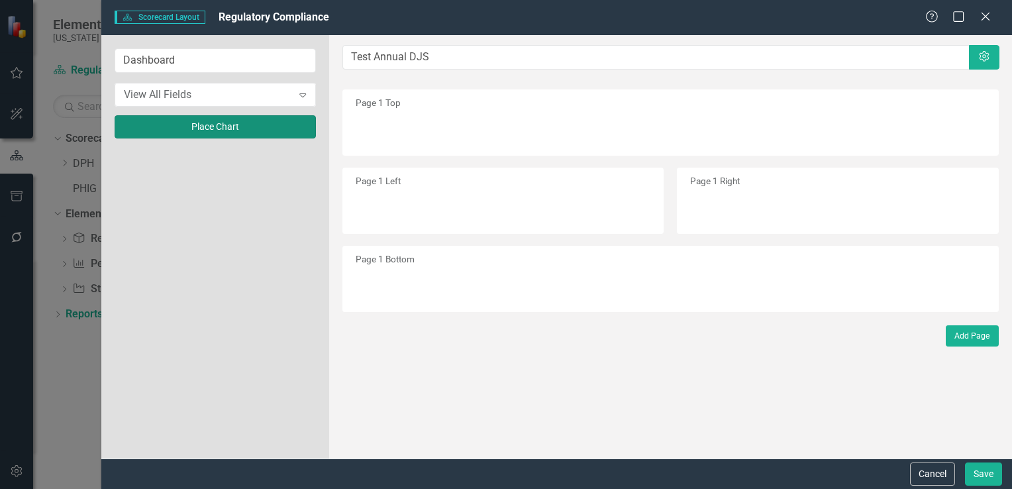
click at [189, 125] on button "Place Chart" at bounding box center [215, 126] width 201 height 23
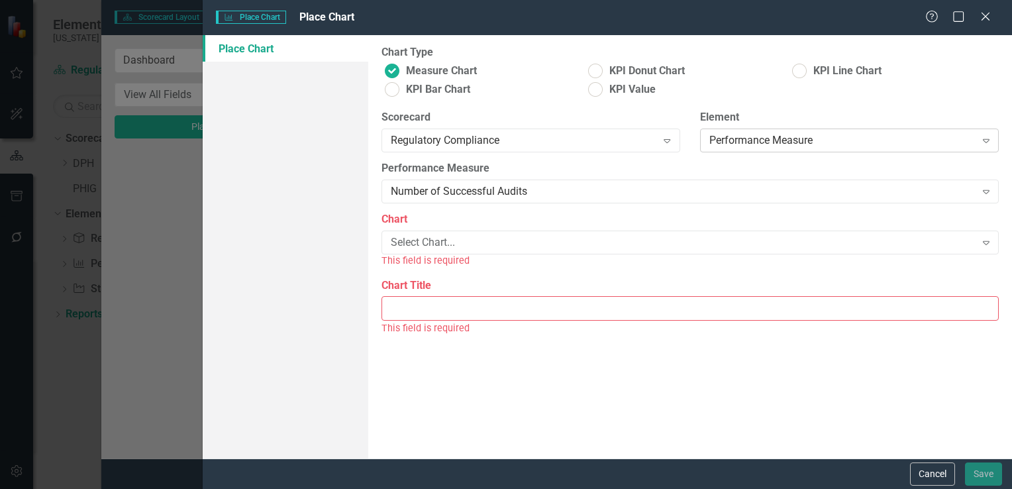
click at [983, 139] on icon at bounding box center [986, 141] width 7 height 4
click at [967, 98] on div "Measure Chart KPI Donut Chart KPI Line Chart KPI Bar Chart KPI Value" at bounding box center [690, 82] width 617 height 37
click at [986, 241] on icon "Expand" at bounding box center [986, 242] width 13 height 11
click at [924, 480] on button "Cancel" at bounding box center [932, 473] width 45 height 23
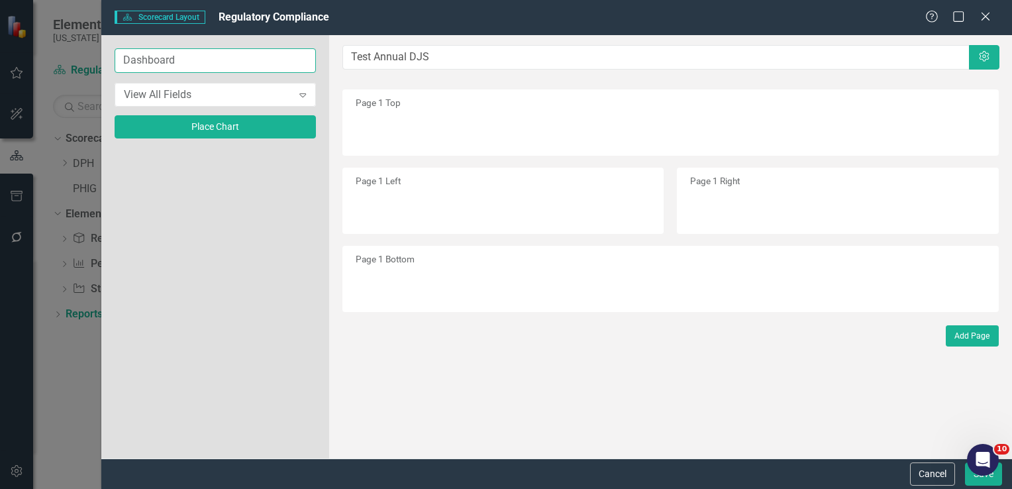
click at [218, 65] on input "Dashboard" at bounding box center [215, 60] width 201 height 25
type input "D"
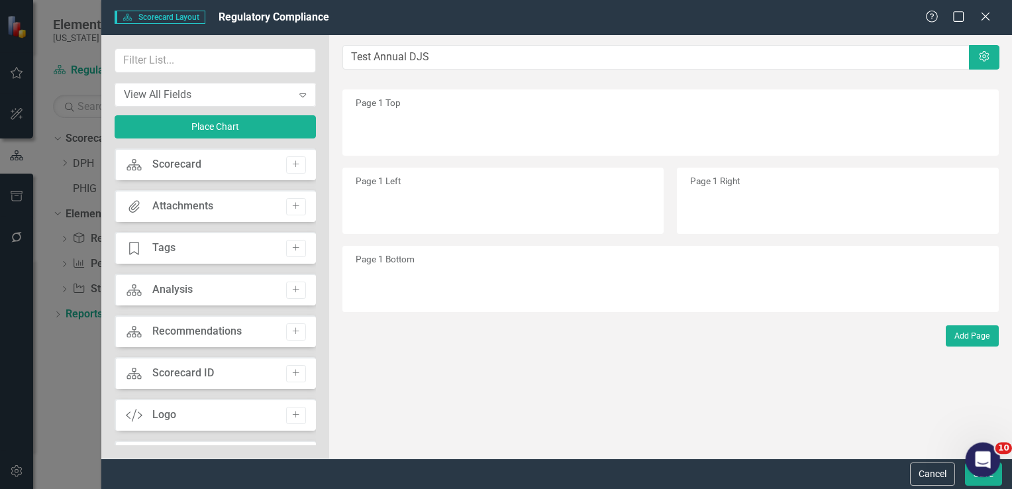
click at [980, 464] on icon "Open Intercom Messenger" at bounding box center [981, 458] width 22 height 22
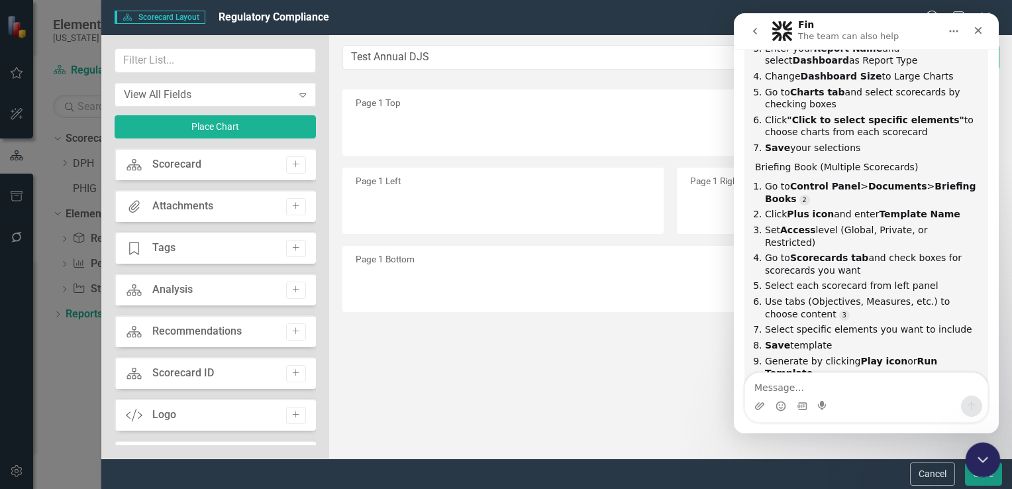
scroll to position [1187, 0]
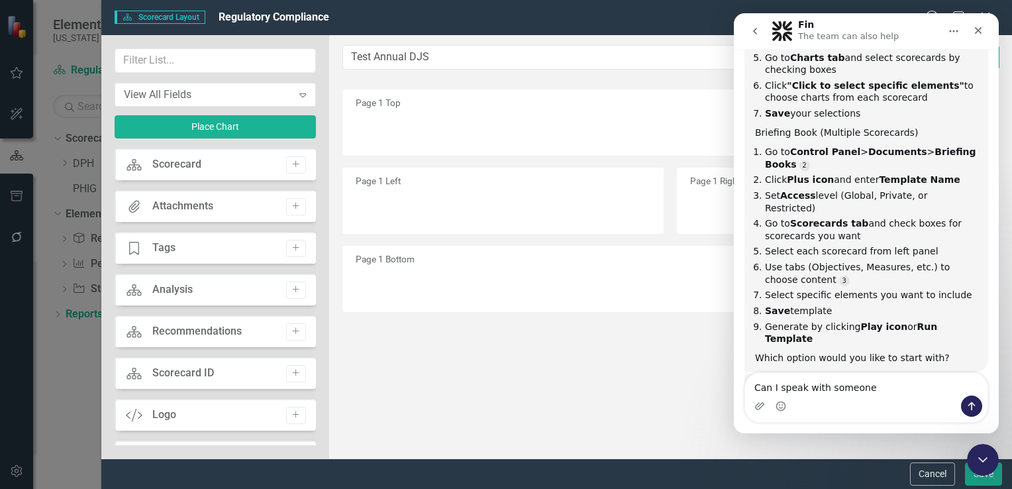
type textarea "Can I speak with someone"
click at [972, 409] on icon "Send a message…" at bounding box center [971, 406] width 7 height 9
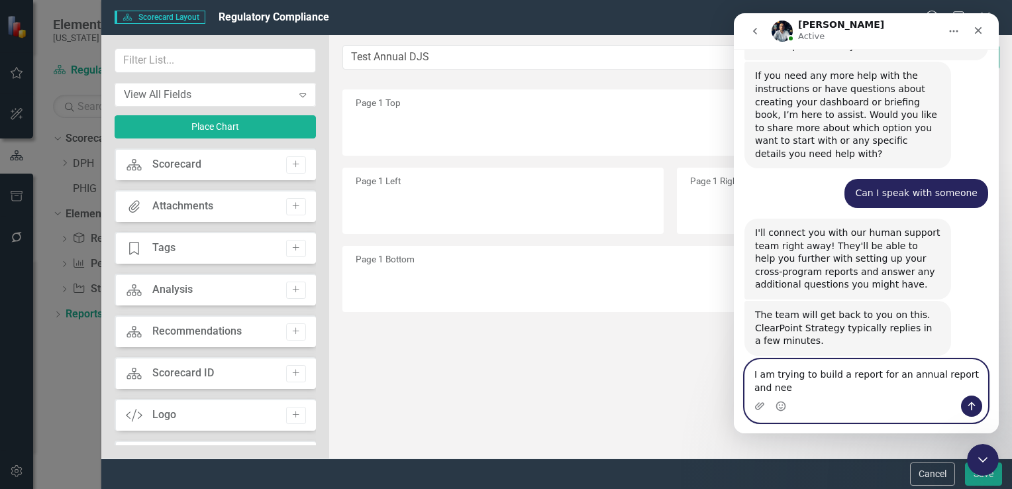
scroll to position [1487, 0]
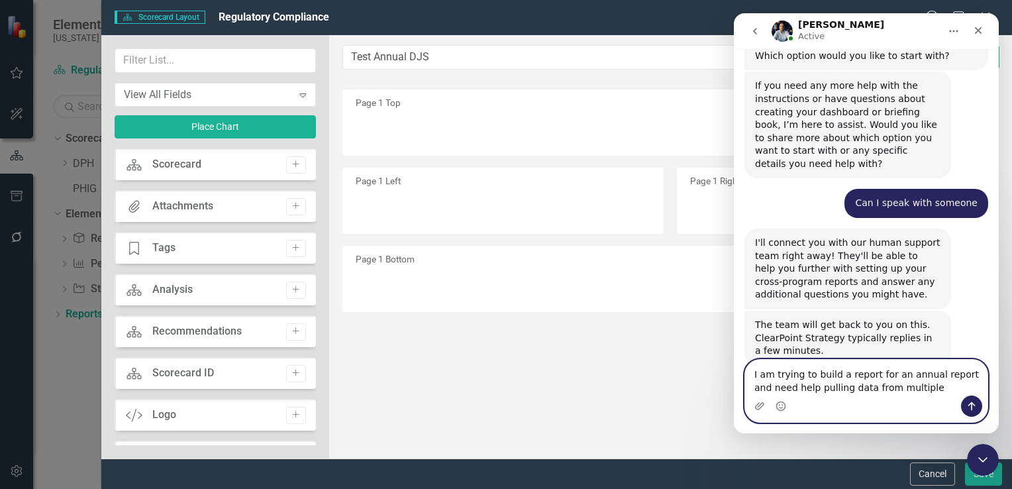
type textarea "I am trying to build a report for an annual report and need help pulling data f…"
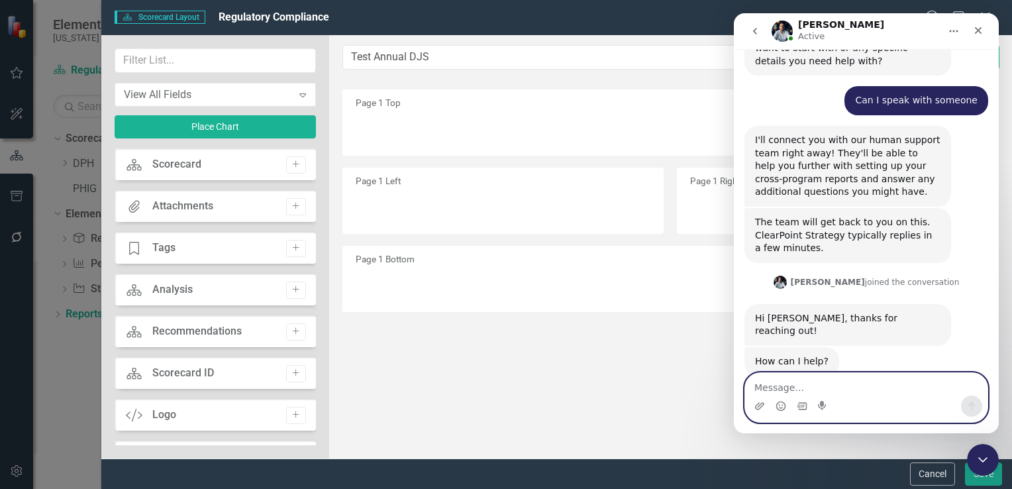
scroll to position [1592, 0]
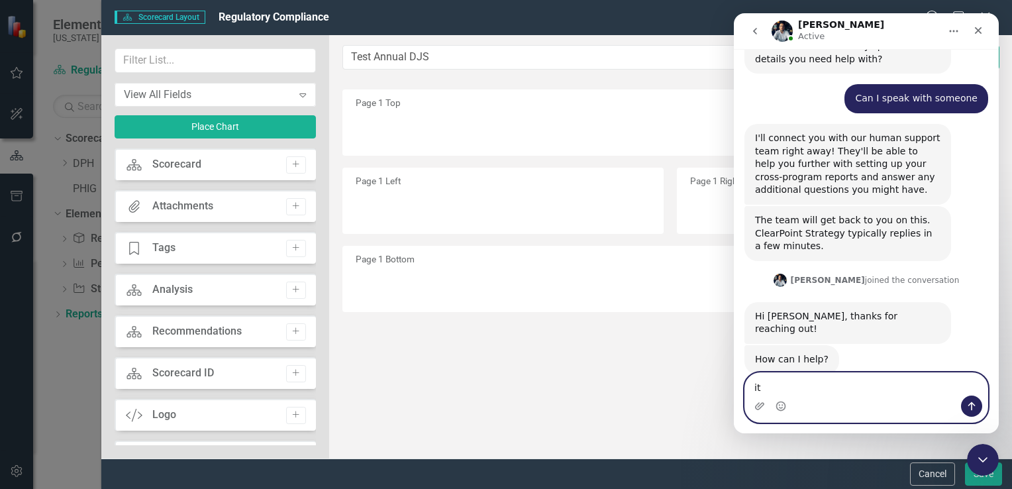
type textarea "i"
type textarea "Performance measure data and pulling from multiple sources"
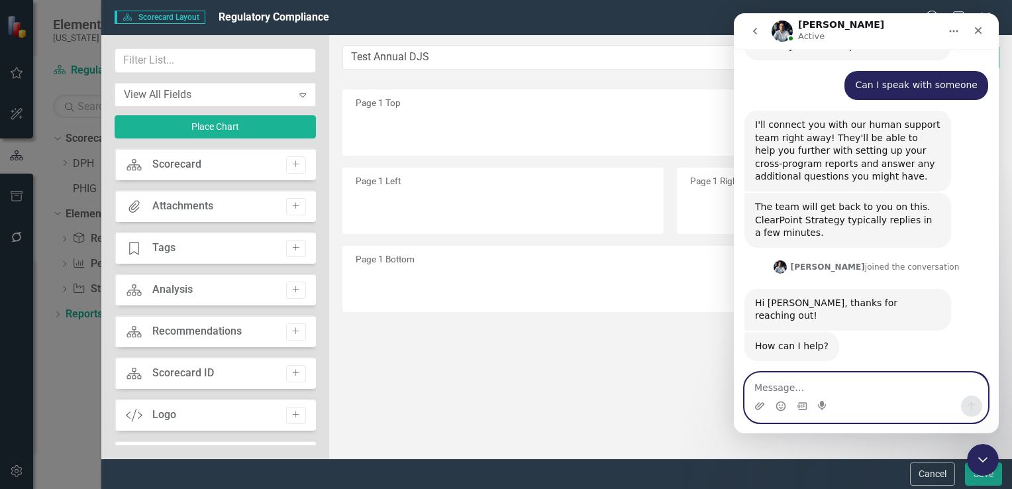
scroll to position [1645, 0]
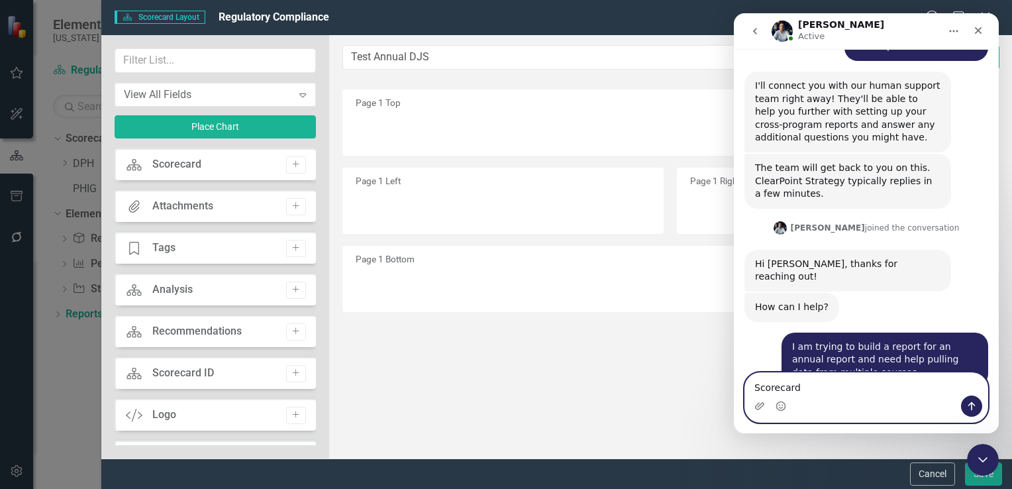
type textarea "Scorecards"
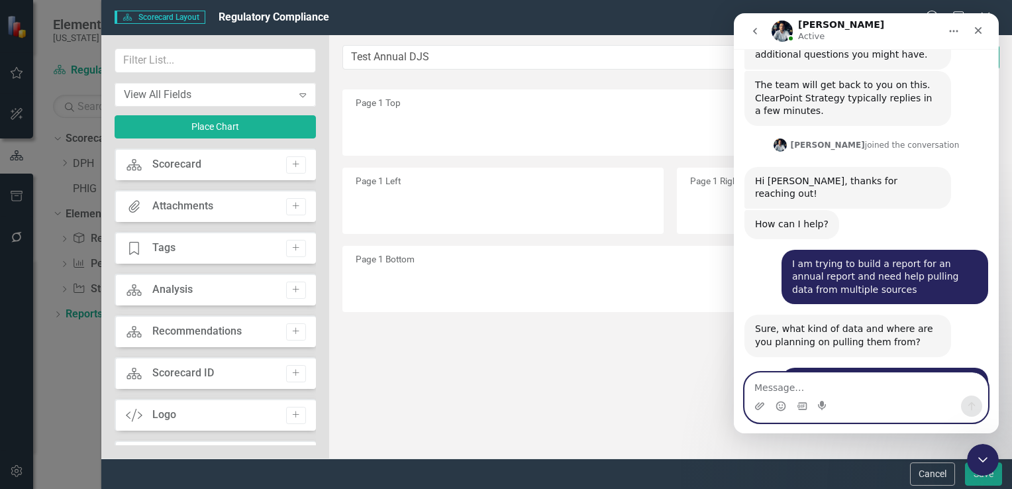
scroll to position [1778, 0]
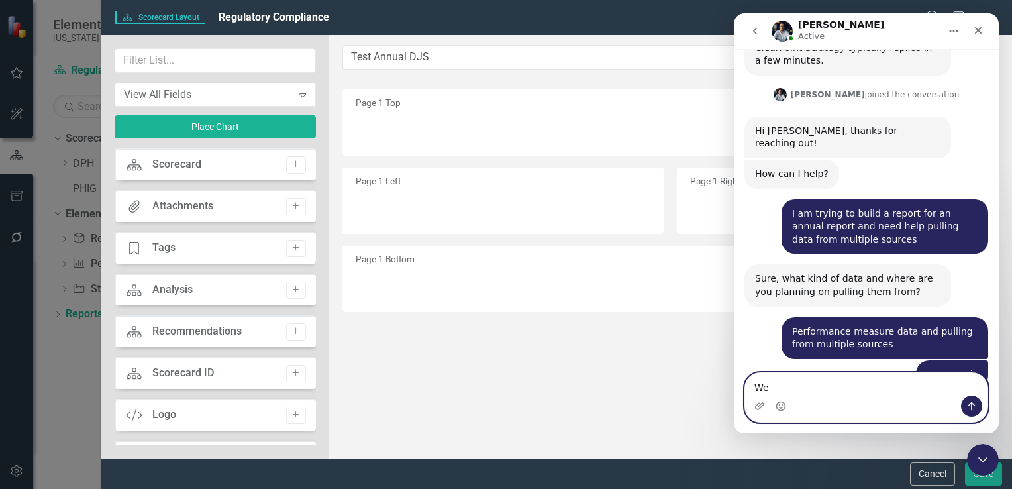
type textarea "W"
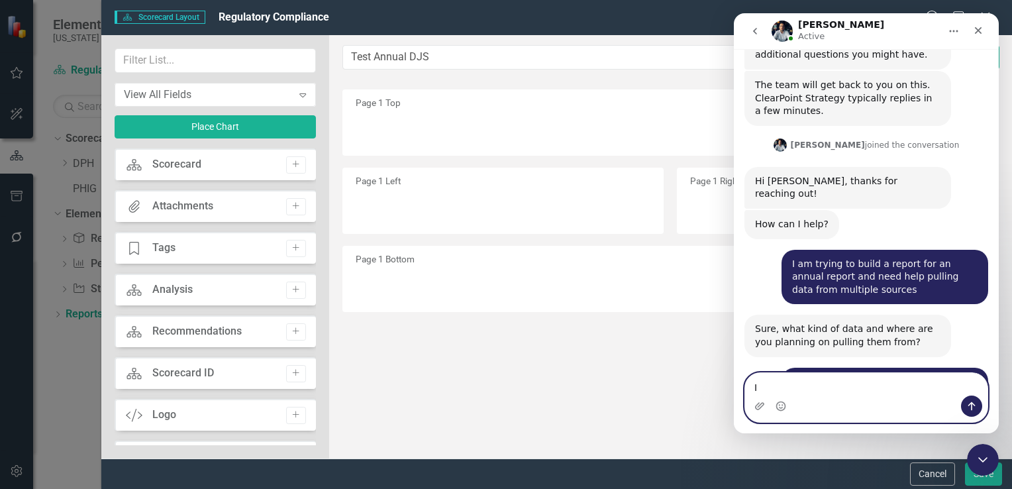
type textarea "I"
type textarea "T"
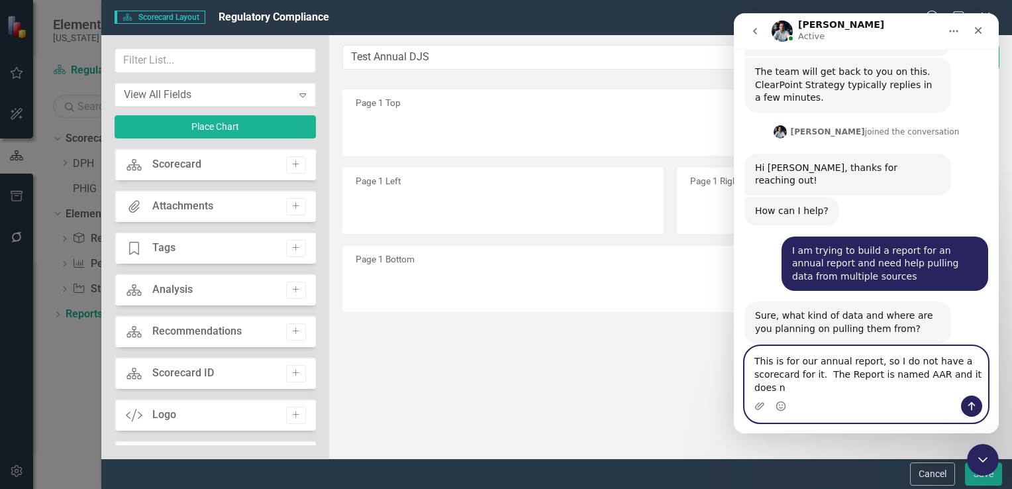
scroll to position [1754, 0]
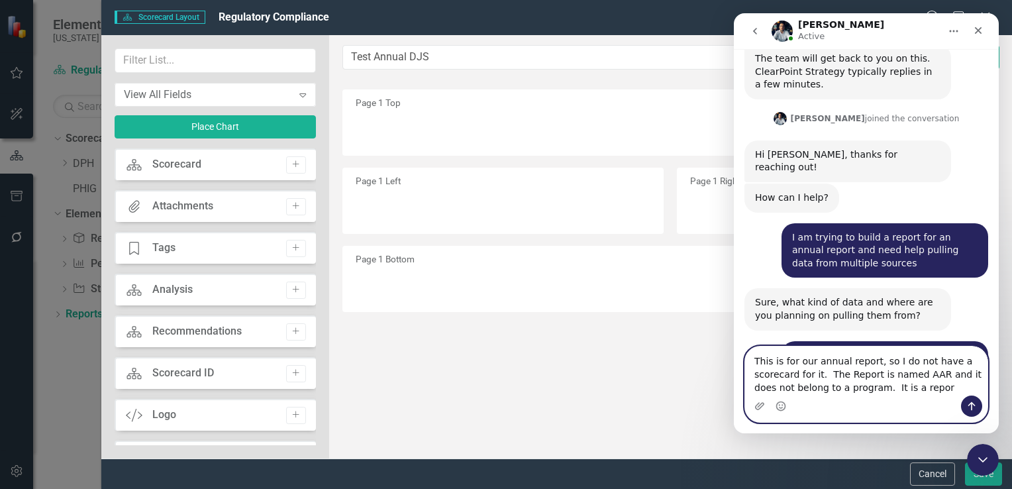
type textarea "This is for our annual report, so I do not have a scorecard for it. The Report …"
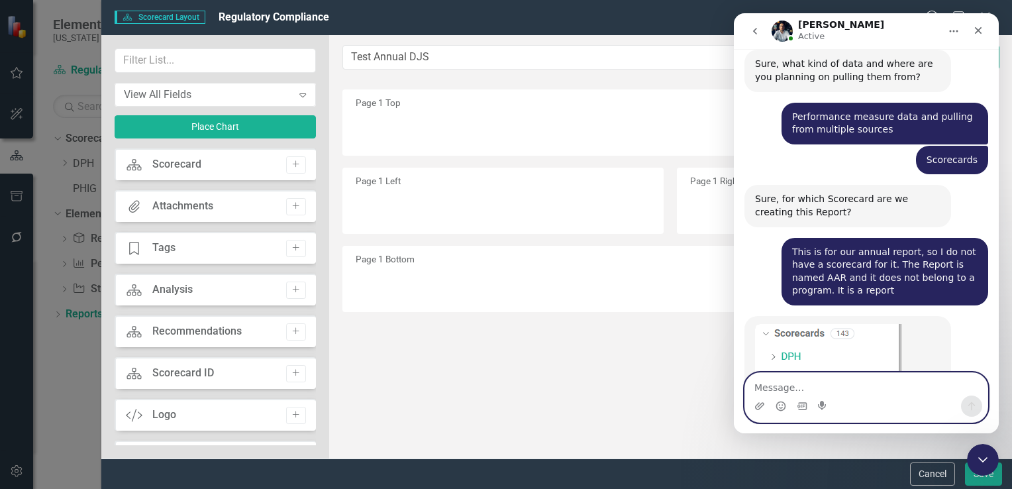
scroll to position [2041, 0]
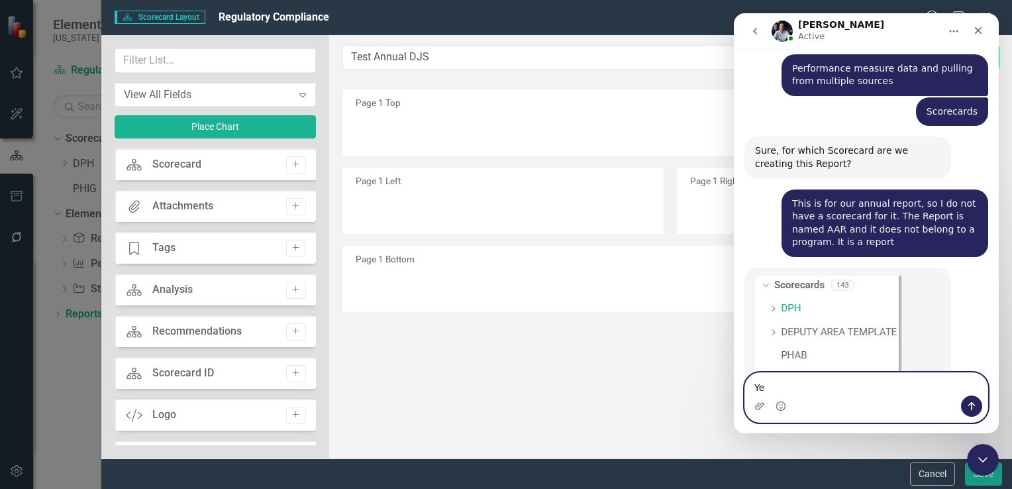
type textarea "Yes"
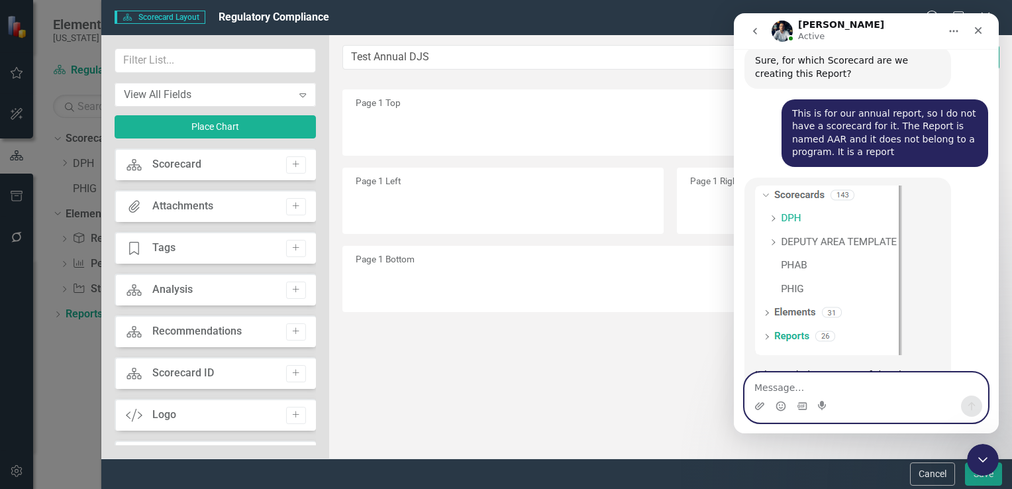
scroll to position [2194, 0]
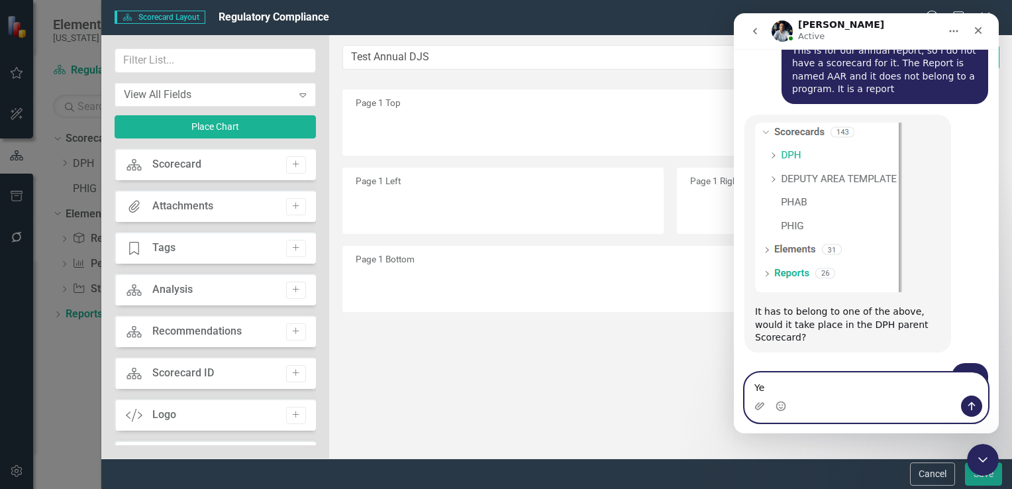
type textarea "Y"
type textarea "Scorecare or Dashboard??"
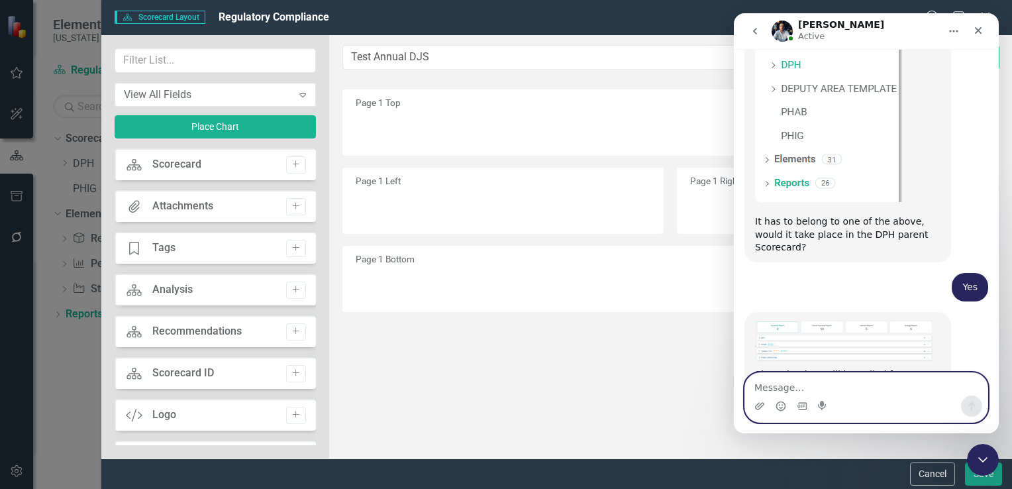
scroll to position [2299, 0]
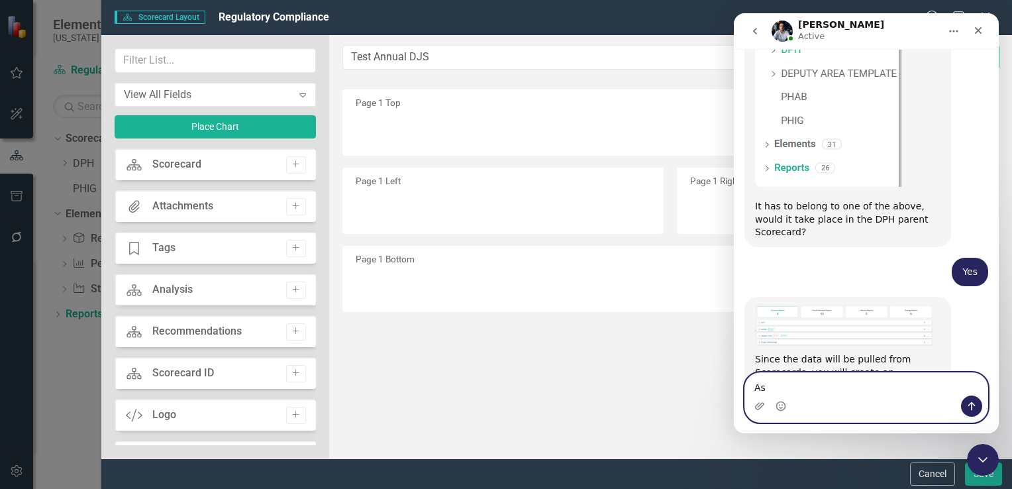
type textarea "A"
type textarea "N"
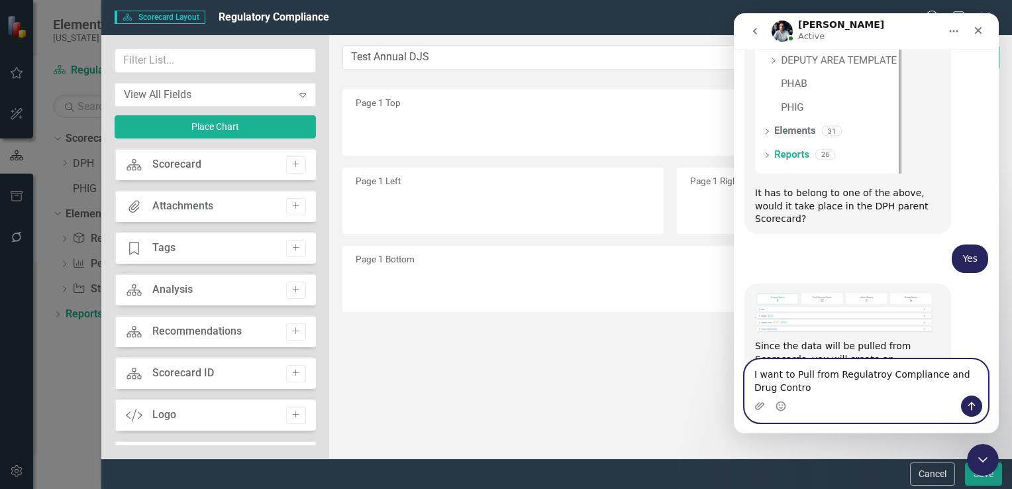
type textarea "I want to Pull from Regulatroy Compliance and Drug Control"
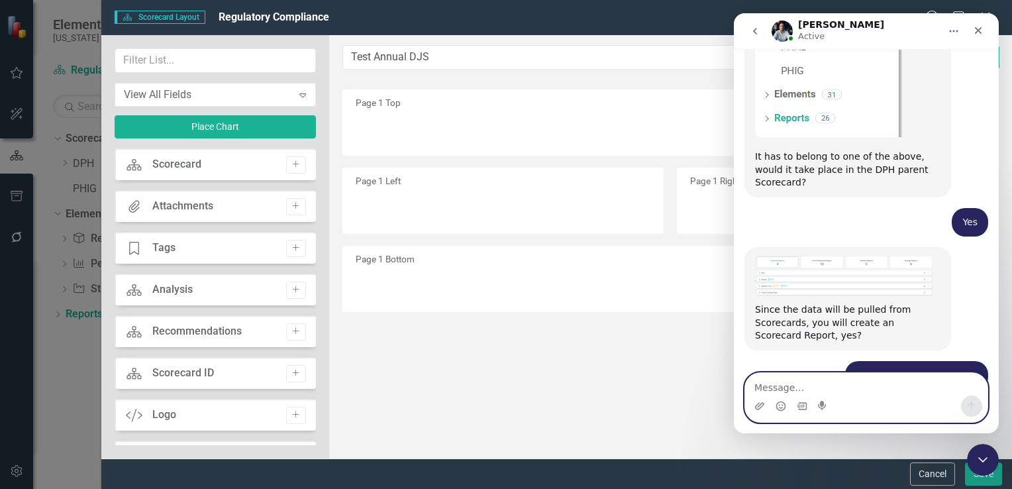
scroll to position [2351, 0]
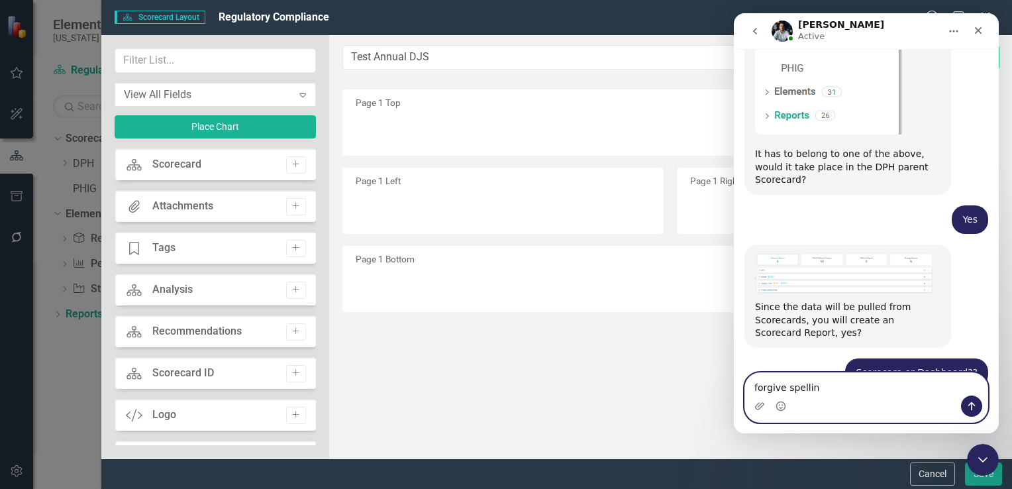
type textarea "forgive spelling"
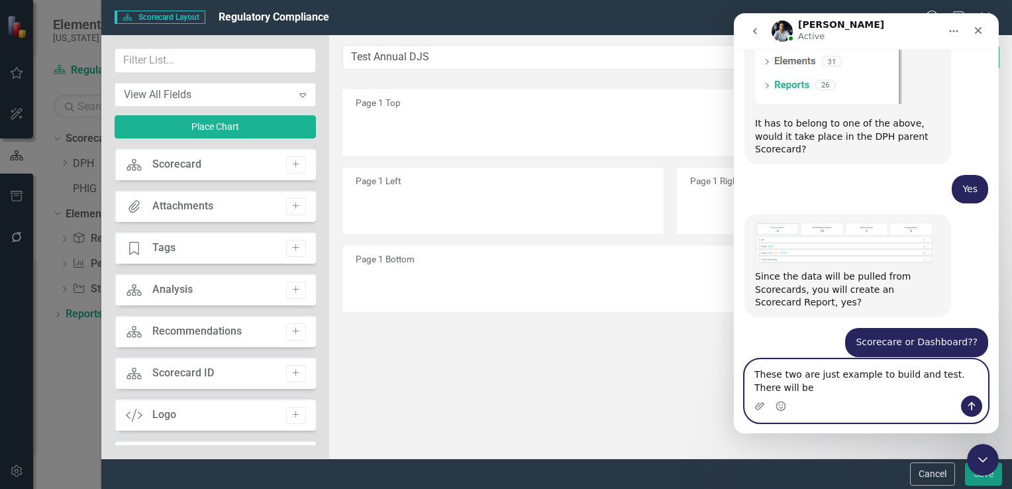
scroll to position [2395, 0]
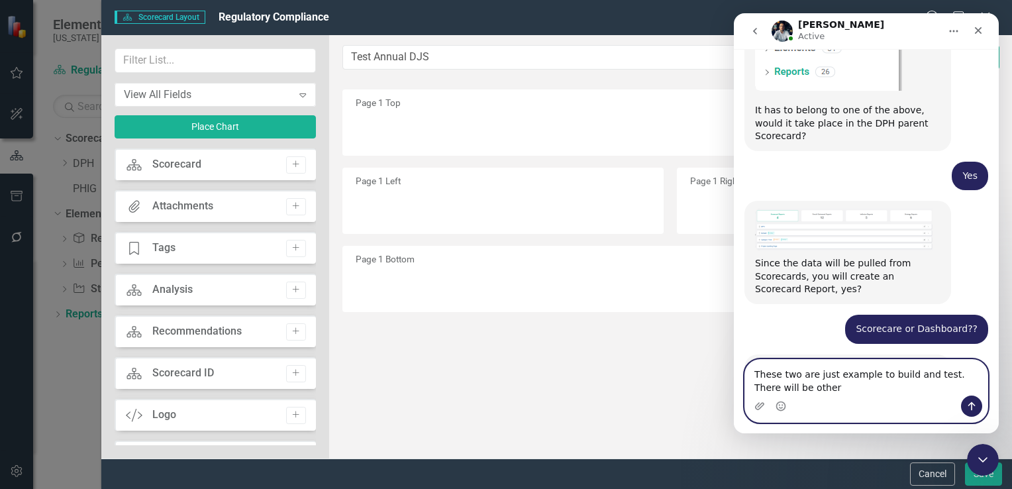
type textarea "These two are just example to build and test. There will be others"
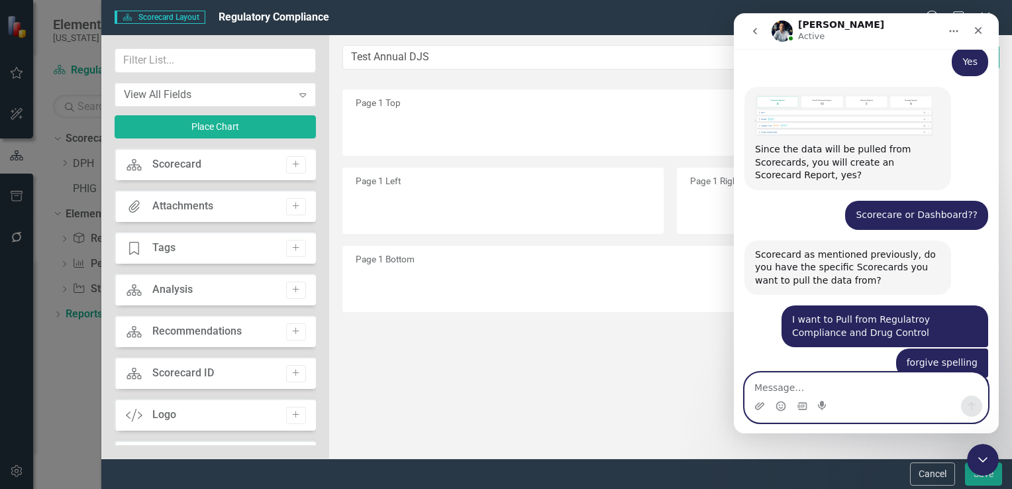
scroll to position [2510, 0]
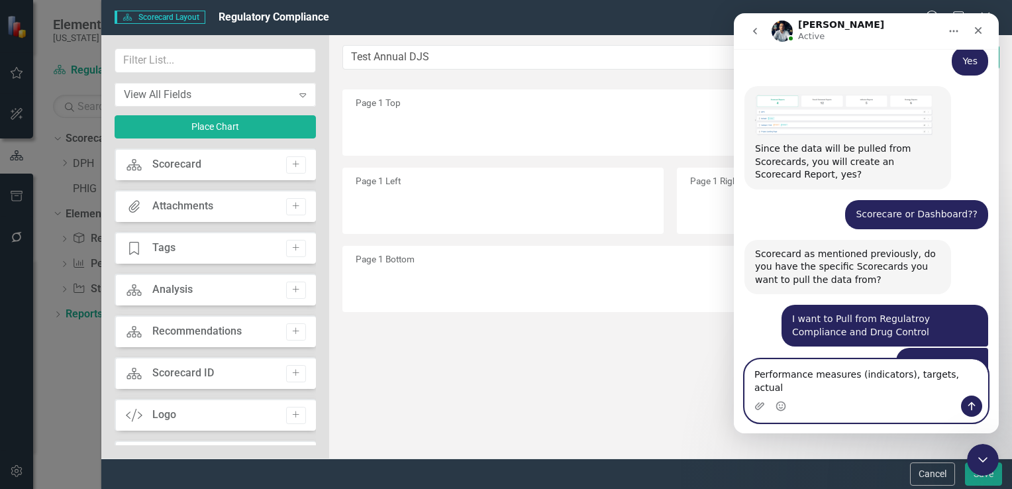
type textarea "Performance measures (indicators), targets, actuals"
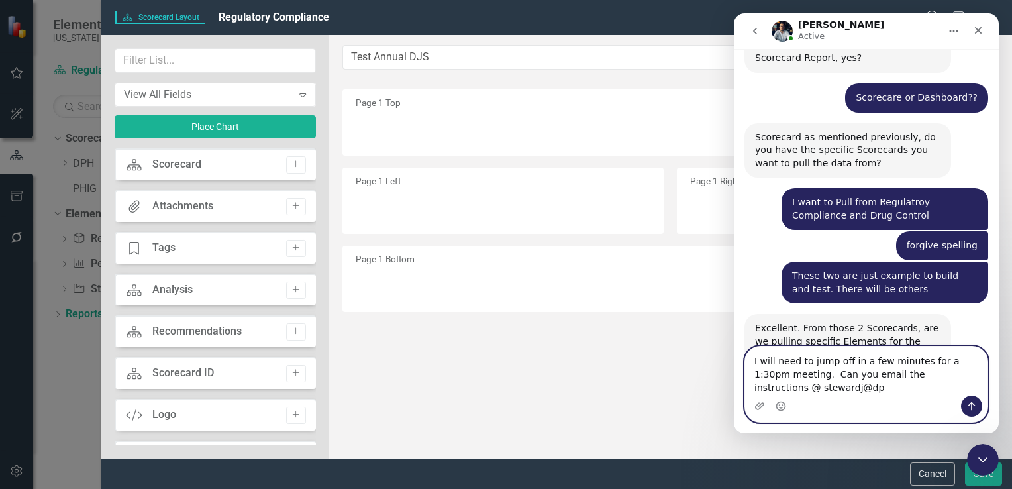
scroll to position [2639, 0]
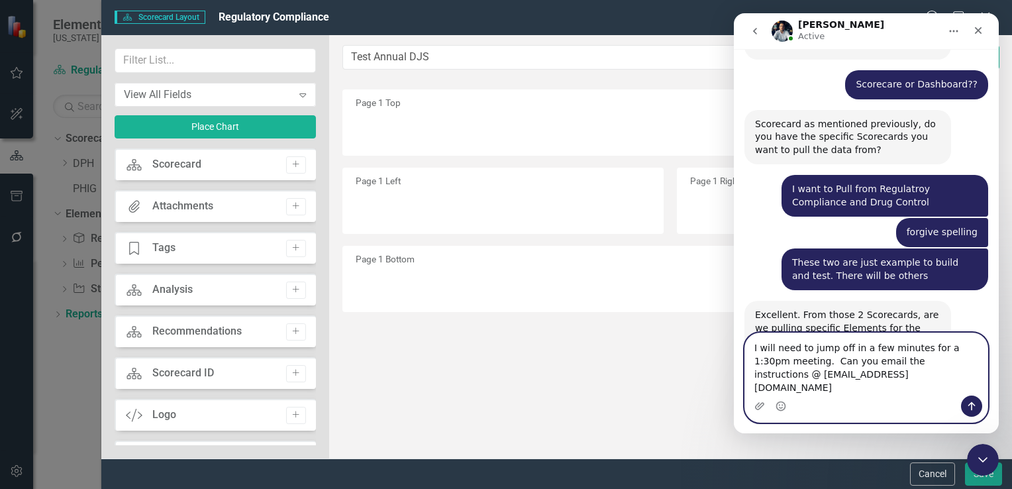
type textarea "I will need to jump off in a few minutes for a 1:30pm meeting. Can you email th…"
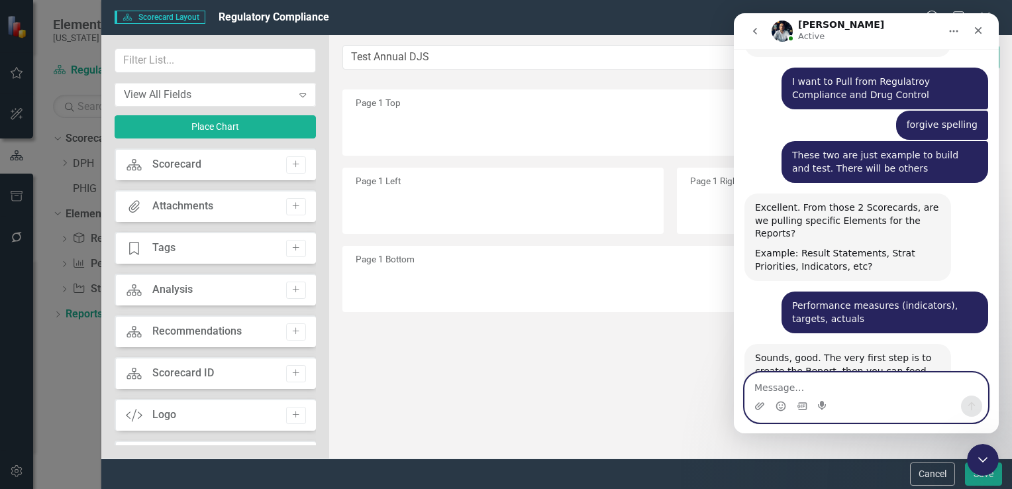
scroll to position [2745, 0]
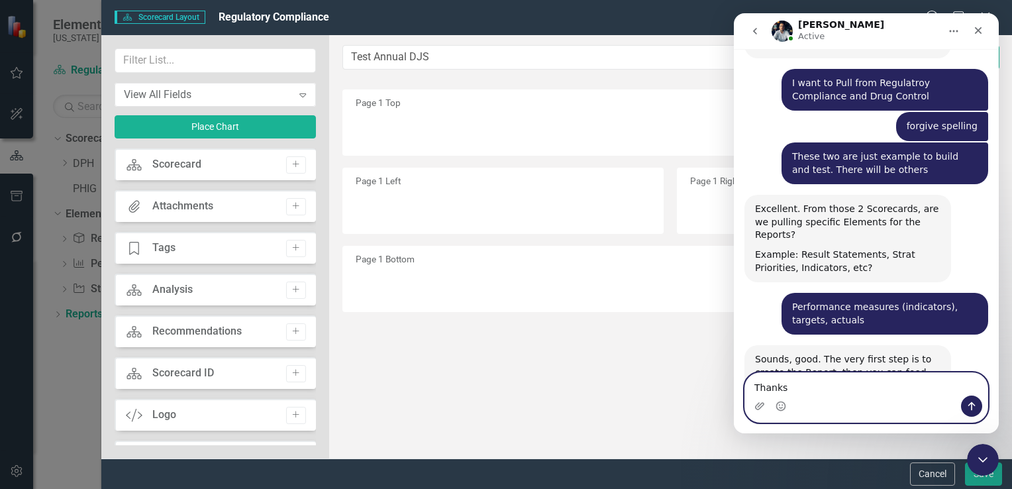
type textarea "Thanks"
click at [970, 406] on icon "Send a message…" at bounding box center [971, 406] width 11 height 11
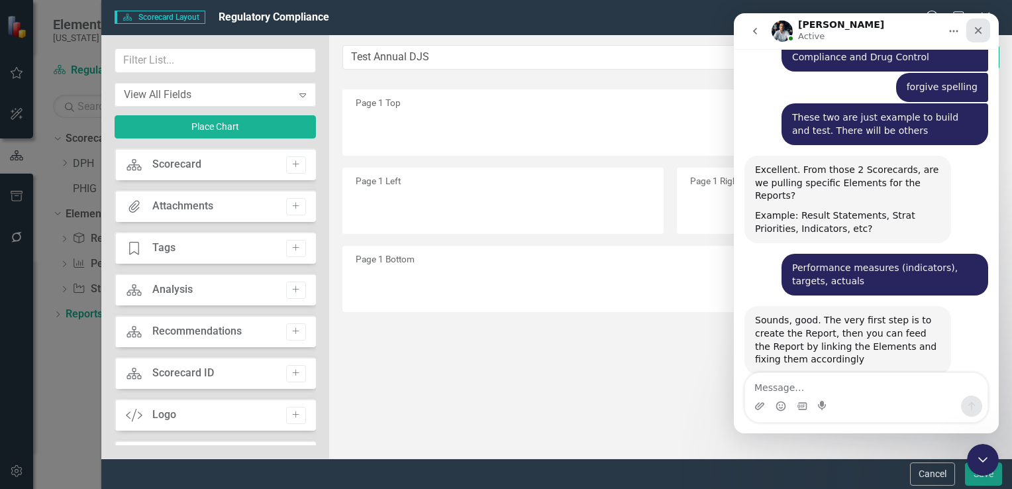
click at [978, 34] on icon "Close" at bounding box center [978, 30] width 11 height 11
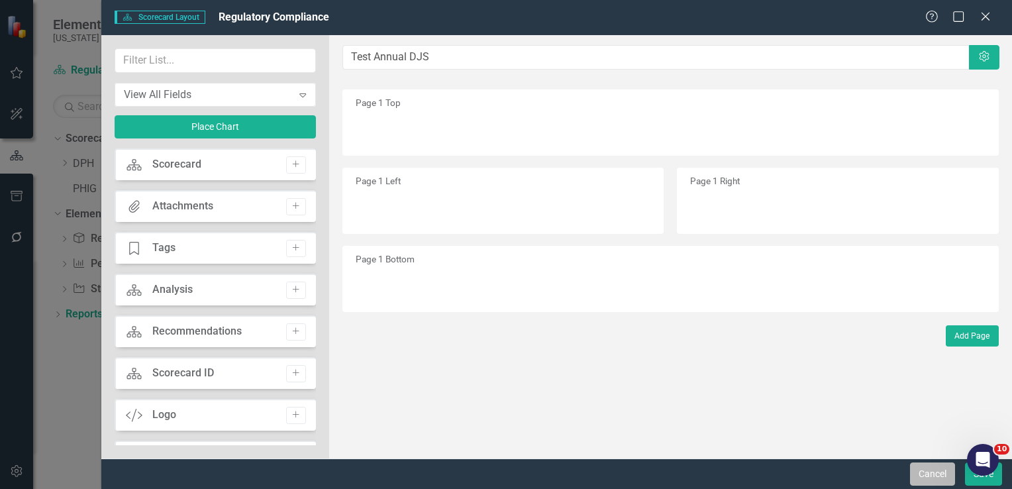
click at [925, 473] on button "Cancel" at bounding box center [932, 473] width 45 height 23
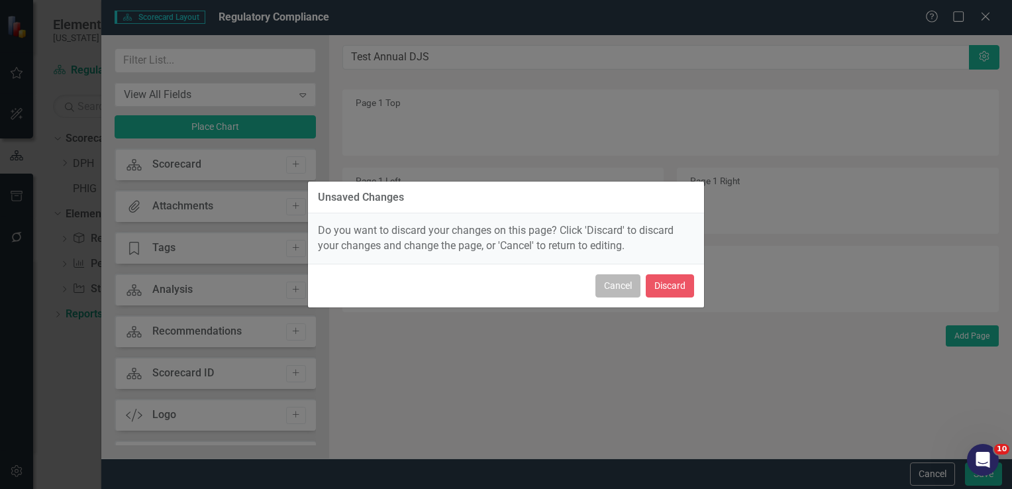
click at [623, 285] on button "Cancel" at bounding box center [617, 285] width 45 height 23
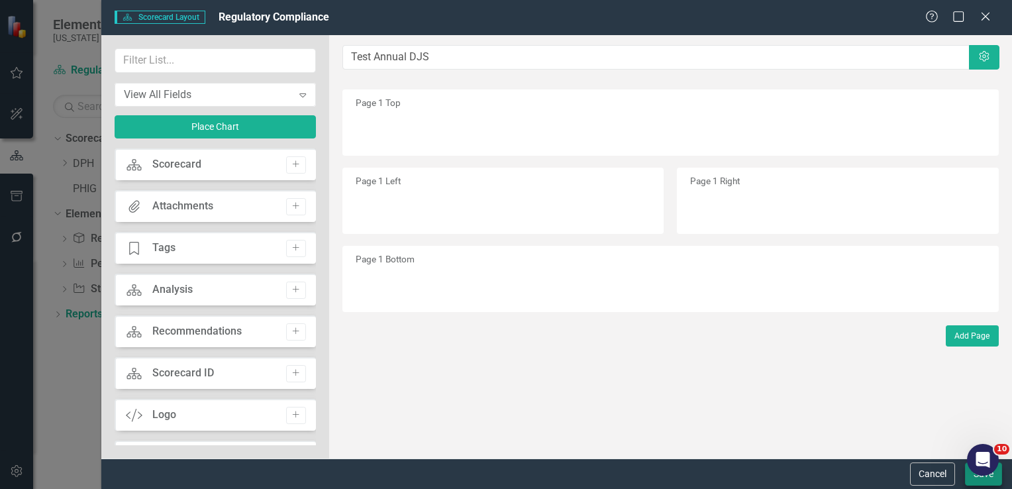
click at [997, 476] on body "Elements & Reports [US_STATE] DPH Scorecard Regulatory Compliance Search Dropdo…" at bounding box center [506, 244] width 1012 height 489
click at [982, 480] on button "Save" at bounding box center [983, 473] width 37 height 23
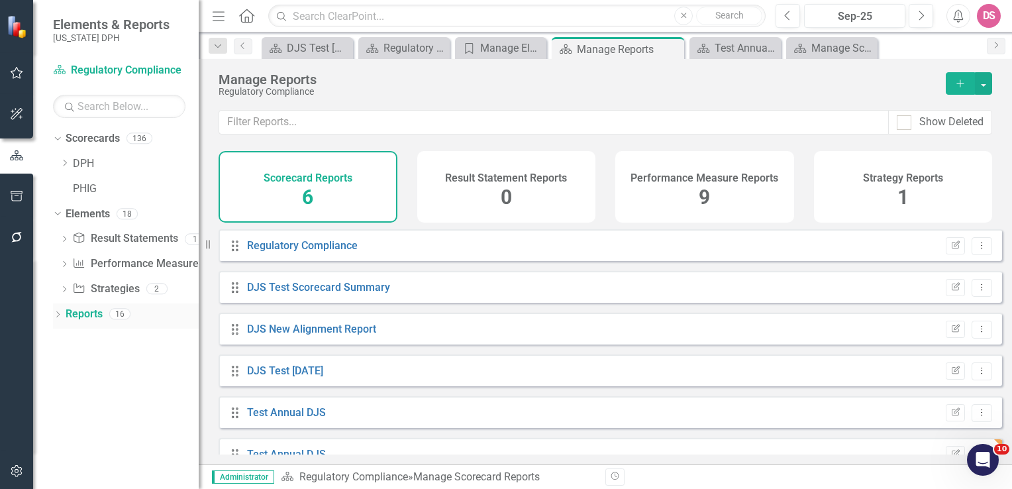
click at [83, 315] on link "Reports" at bounding box center [84, 314] width 37 height 15
click at [962, 79] on icon "Add" at bounding box center [960, 83] width 12 height 9
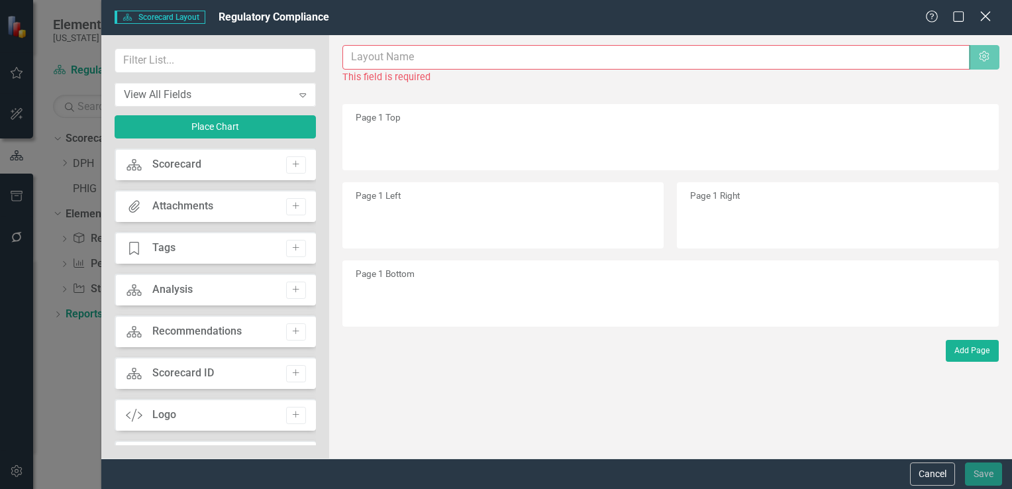
click at [984, 15] on icon at bounding box center [985, 16] width 10 height 10
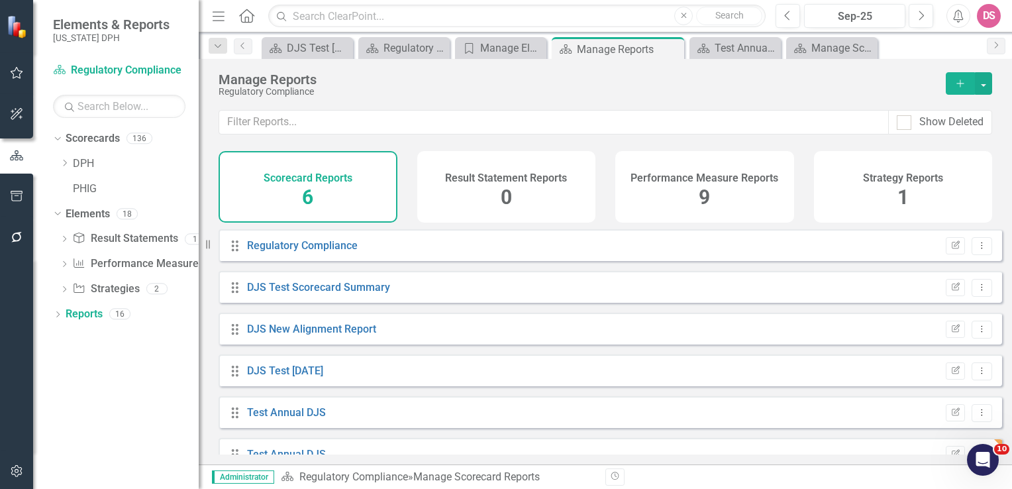
scroll to position [25, 0]
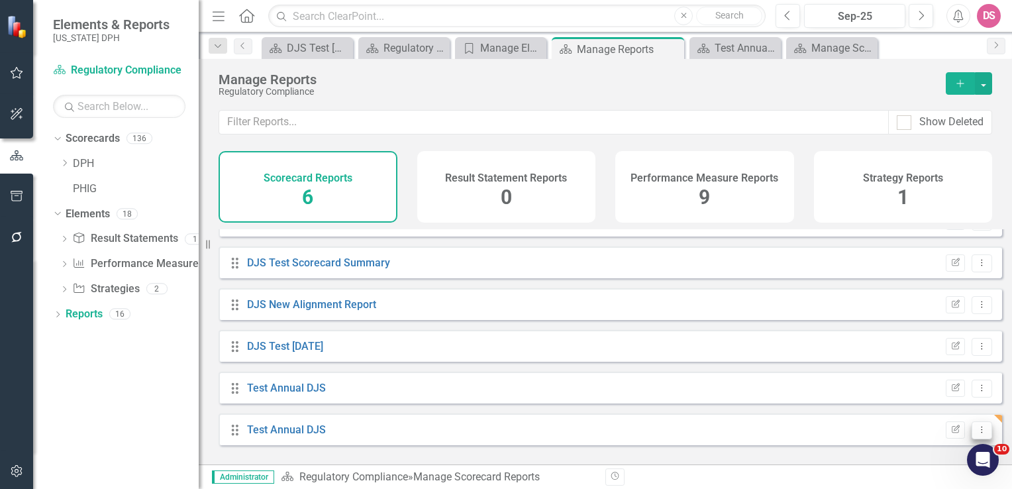
click at [976, 434] on icon "Dropdown Menu" at bounding box center [981, 429] width 11 height 9
click at [952, 348] on link "Edit Report Edit Report" at bounding box center [927, 343] width 109 height 25
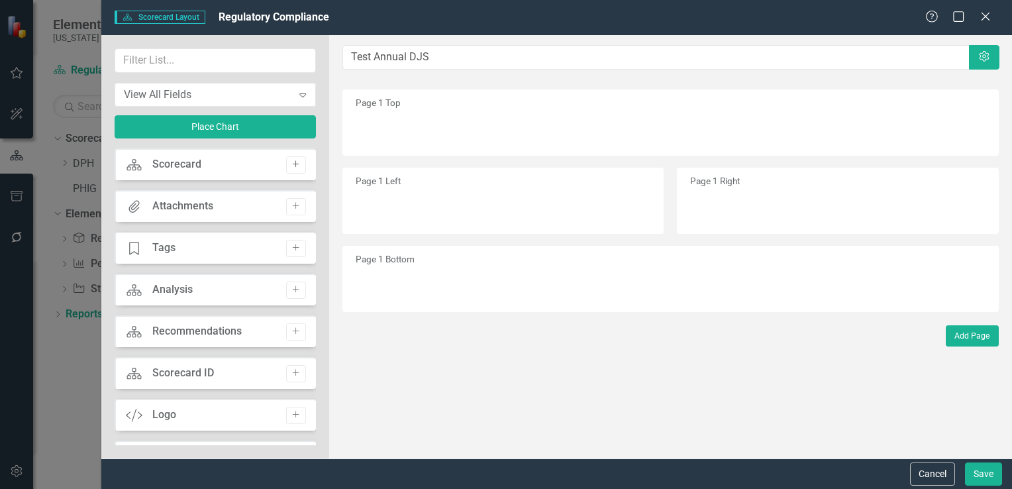
click at [292, 162] on icon "Add" at bounding box center [296, 164] width 10 height 8
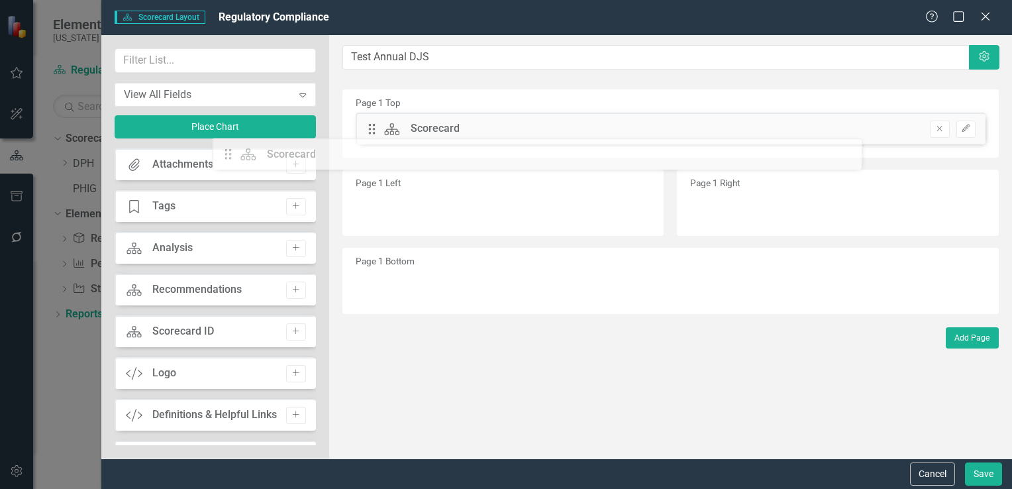
drag, startPoint x: 374, startPoint y: 127, endPoint x: 224, endPoint y: 162, distance: 154.4
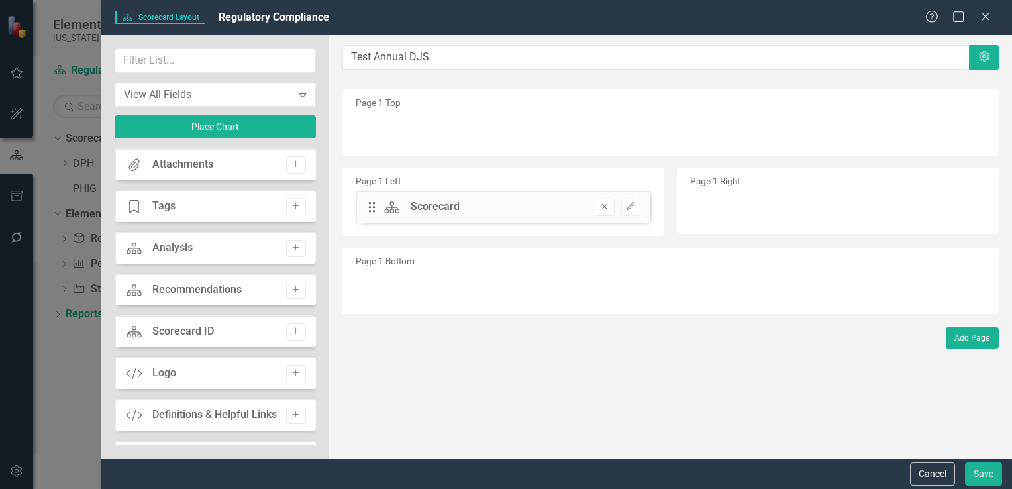
click at [605, 206] on icon "button" at bounding box center [604, 206] width 5 height 5
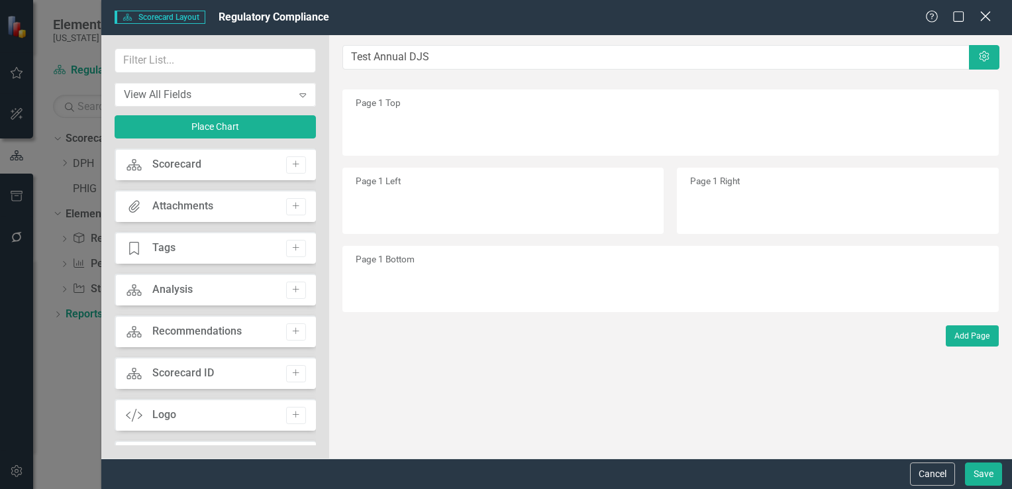
click at [981, 16] on icon "Close" at bounding box center [985, 16] width 17 height 13
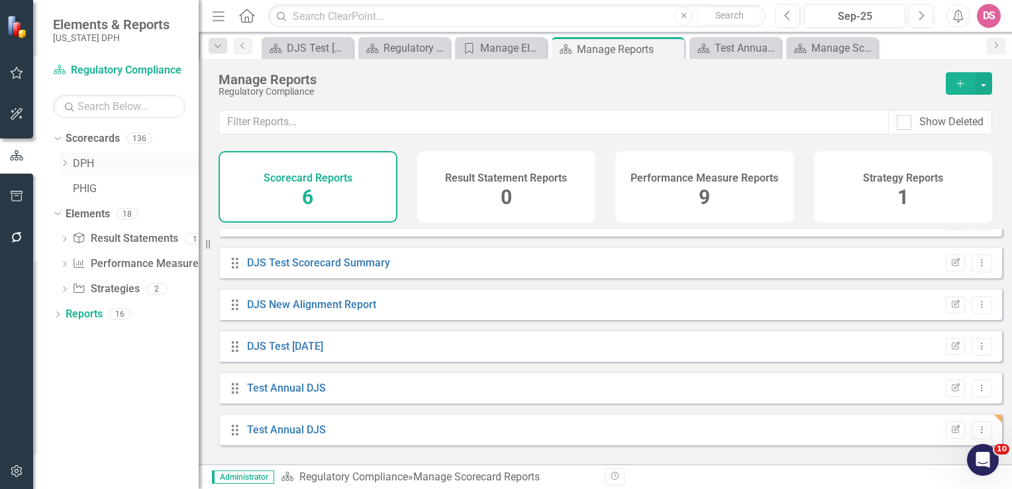
click at [79, 161] on link "DPH" at bounding box center [136, 163] width 126 height 15
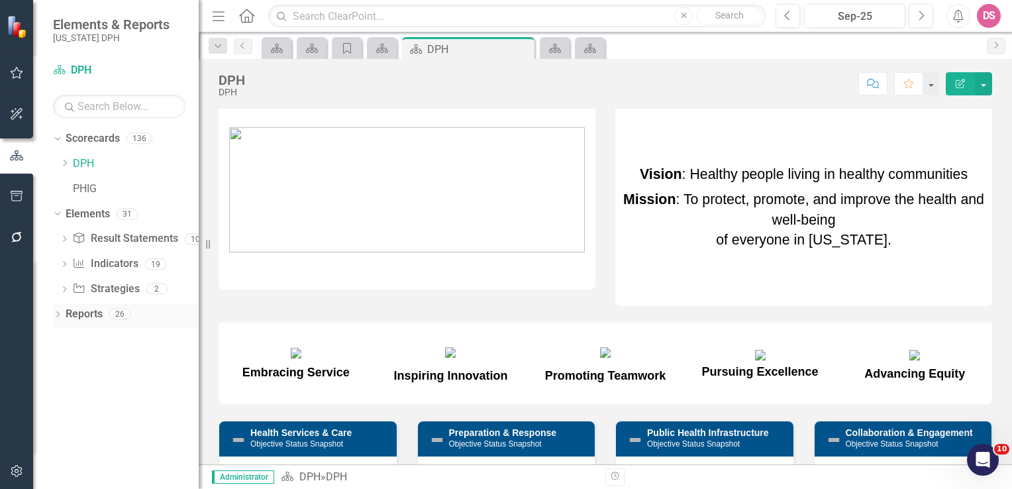
click at [77, 313] on link "Reports" at bounding box center [84, 314] width 37 height 15
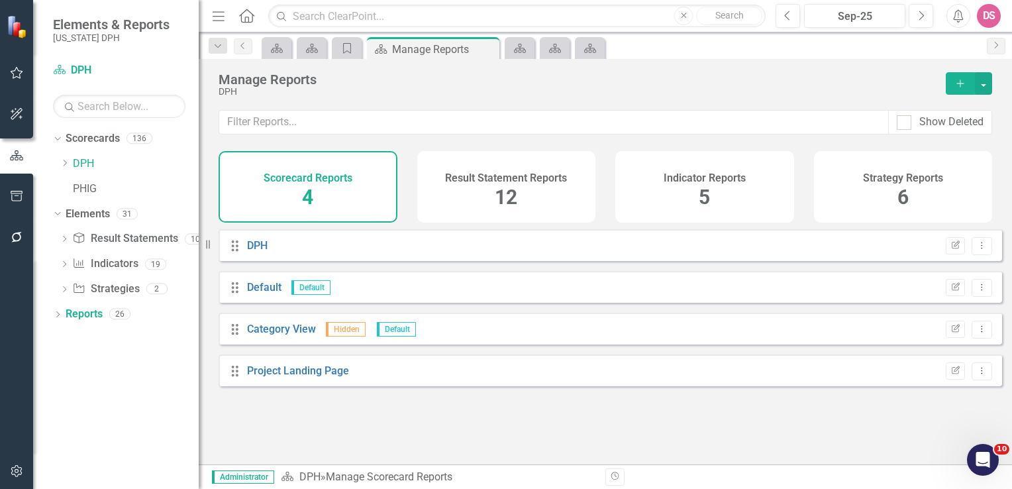
click at [959, 81] on icon "Add" at bounding box center [960, 83] width 12 height 9
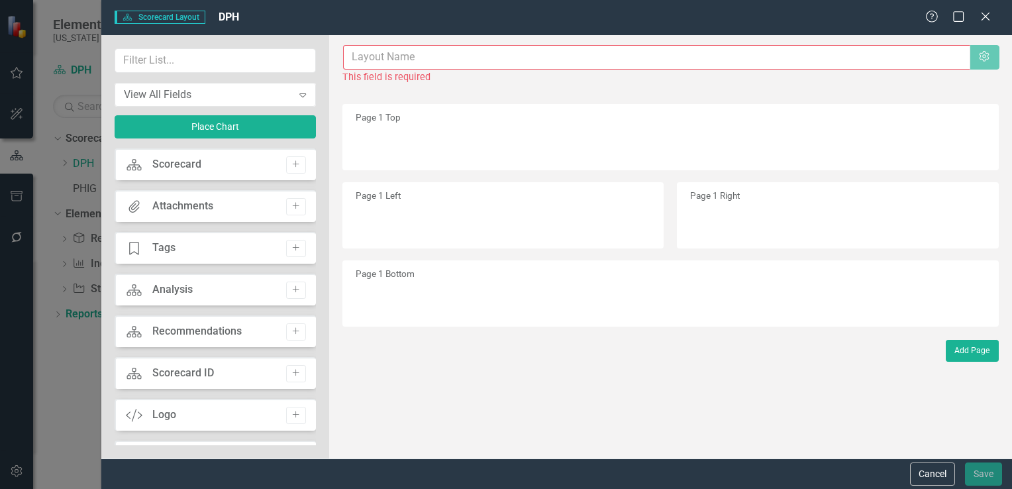
click at [403, 64] on input "text" at bounding box center [656, 57] width 627 height 25
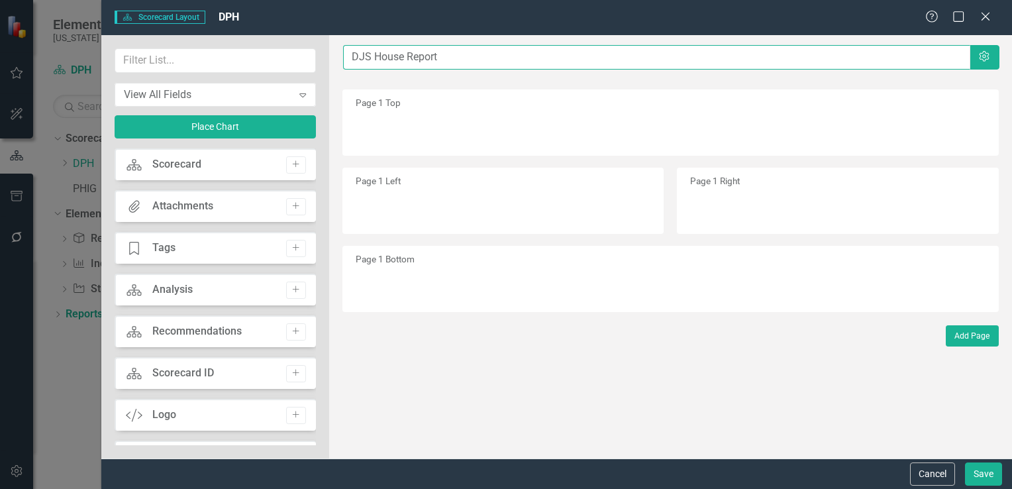
type input "DJS House Report"
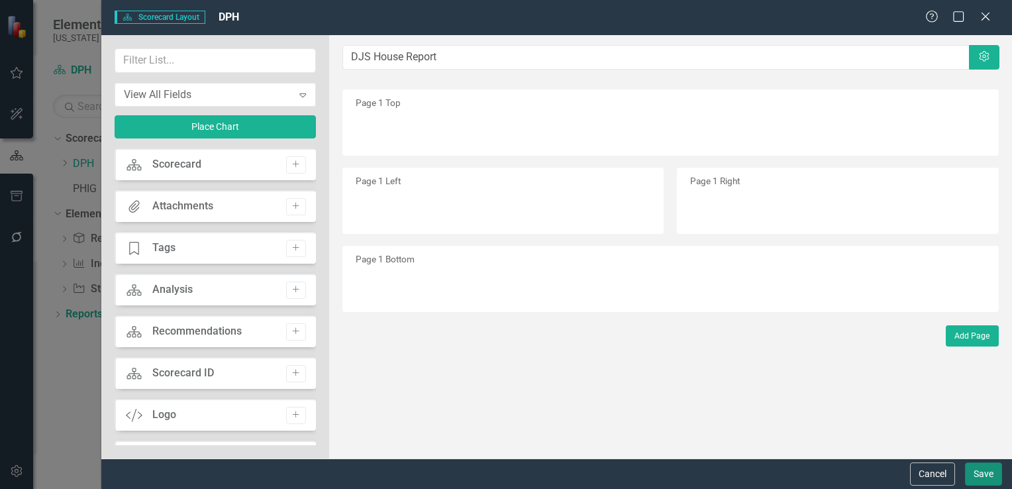
click at [983, 474] on button "Save" at bounding box center [983, 473] width 37 height 23
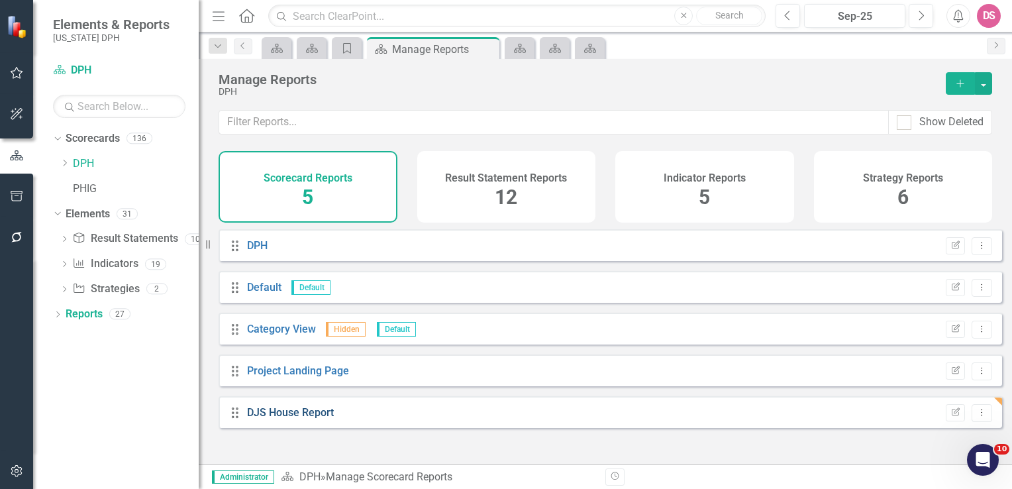
click at [310, 419] on link "DJS House Report" at bounding box center [290, 412] width 87 height 13
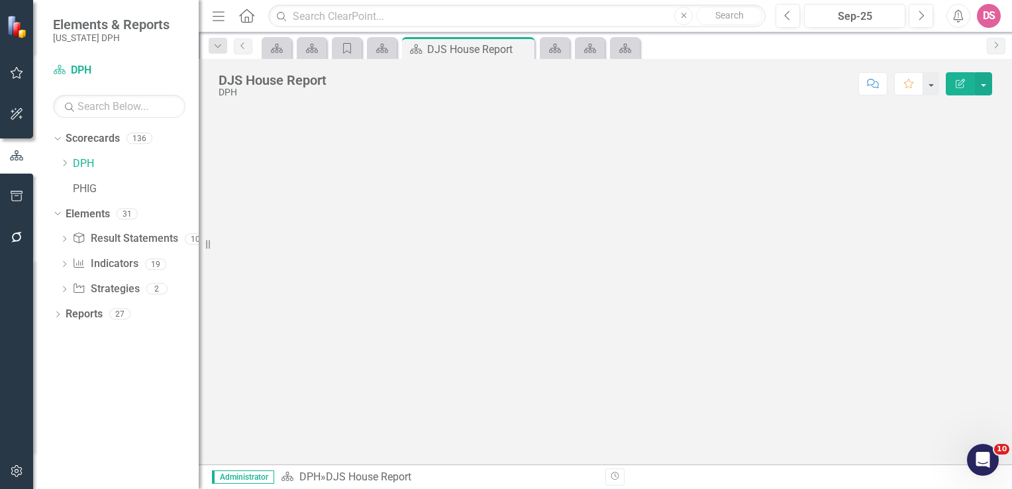
click at [959, 84] on icon "button" at bounding box center [960, 83] width 9 height 9
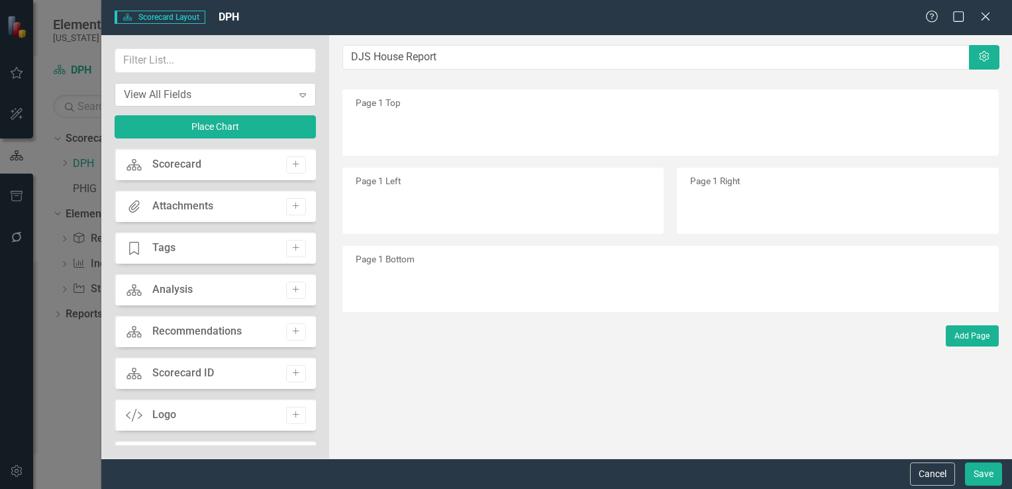
click at [305, 97] on icon "Expand" at bounding box center [302, 94] width 13 height 11
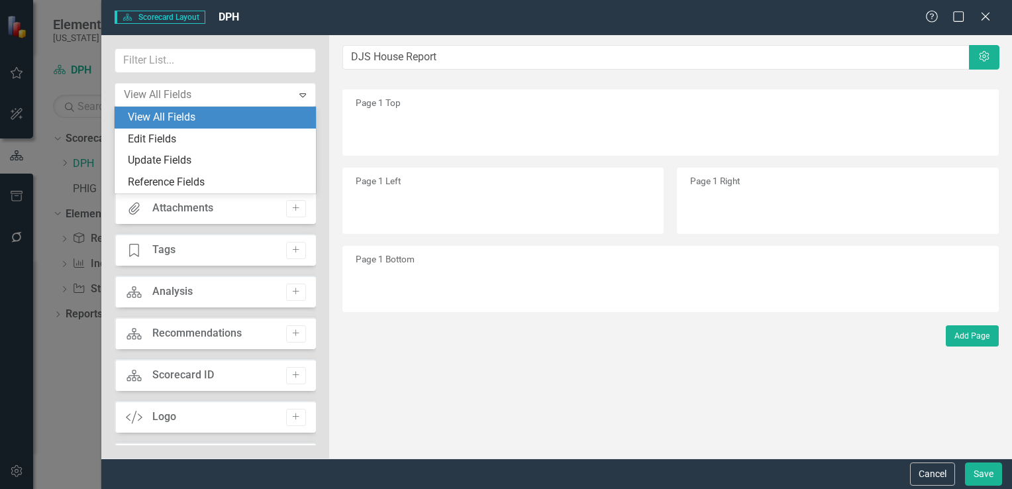
click at [232, 121] on div "View All Fields" at bounding box center [218, 117] width 180 height 15
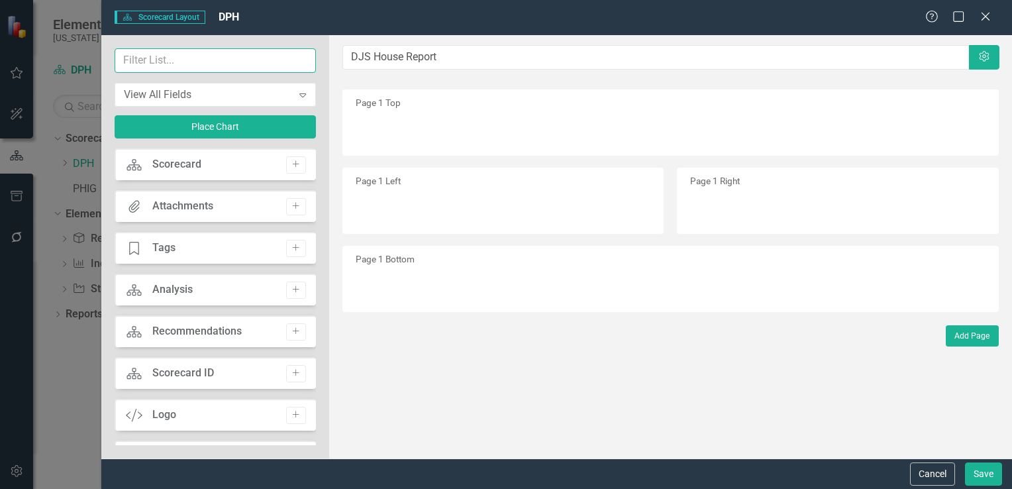
click at [207, 56] on input "text" at bounding box center [215, 60] width 201 height 25
type input "S"
click at [984, 19] on icon "Close" at bounding box center [985, 16] width 17 height 13
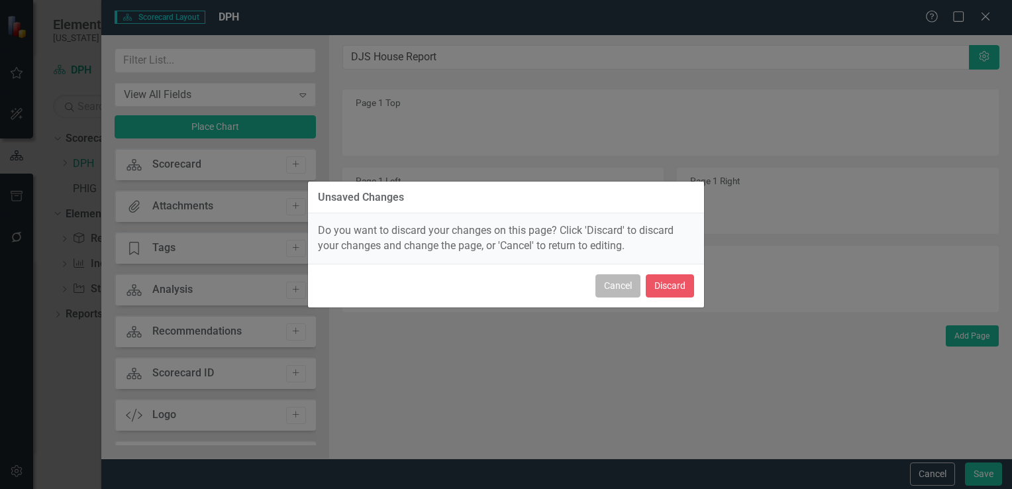
click at [625, 285] on button "Cancel" at bounding box center [617, 285] width 45 height 23
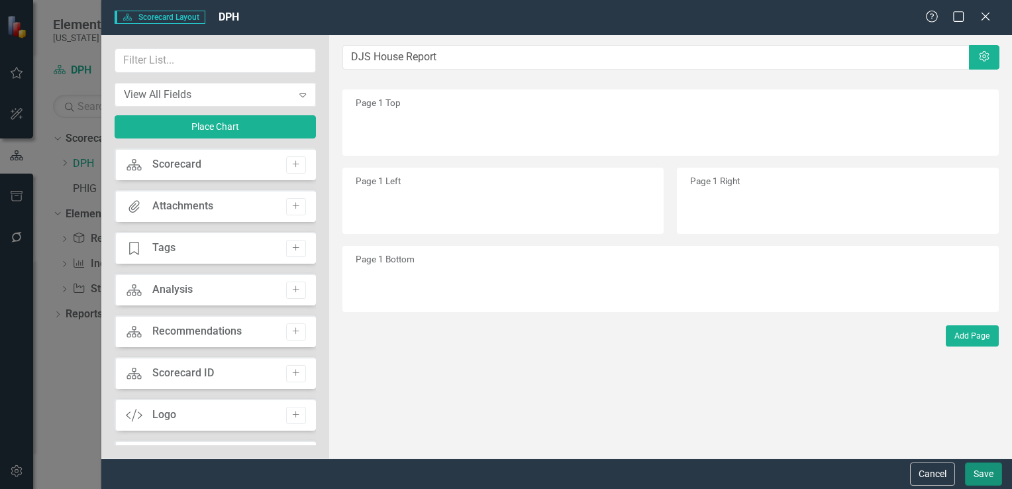
click at [983, 472] on button "Save" at bounding box center [983, 473] width 37 height 23
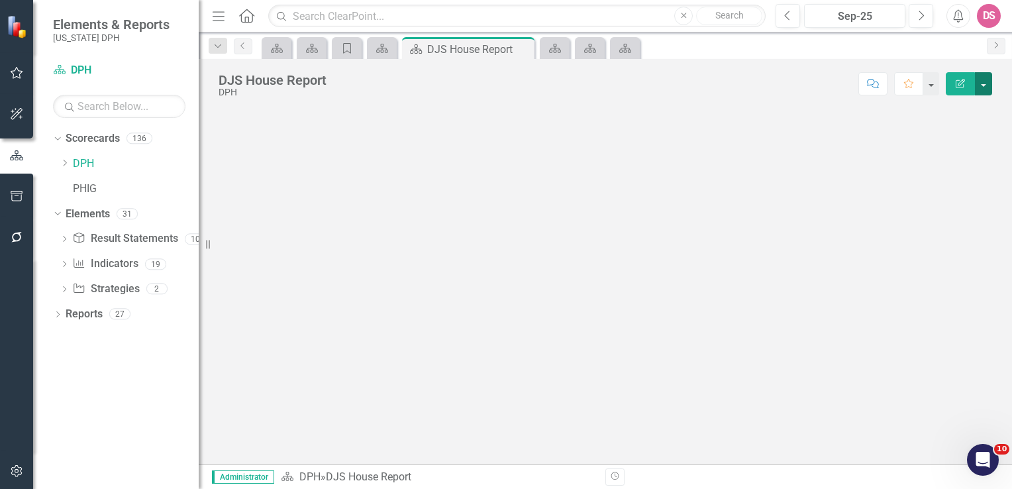
click at [986, 86] on button "button" at bounding box center [983, 83] width 17 height 23
click at [89, 317] on link "Reports" at bounding box center [84, 314] width 37 height 15
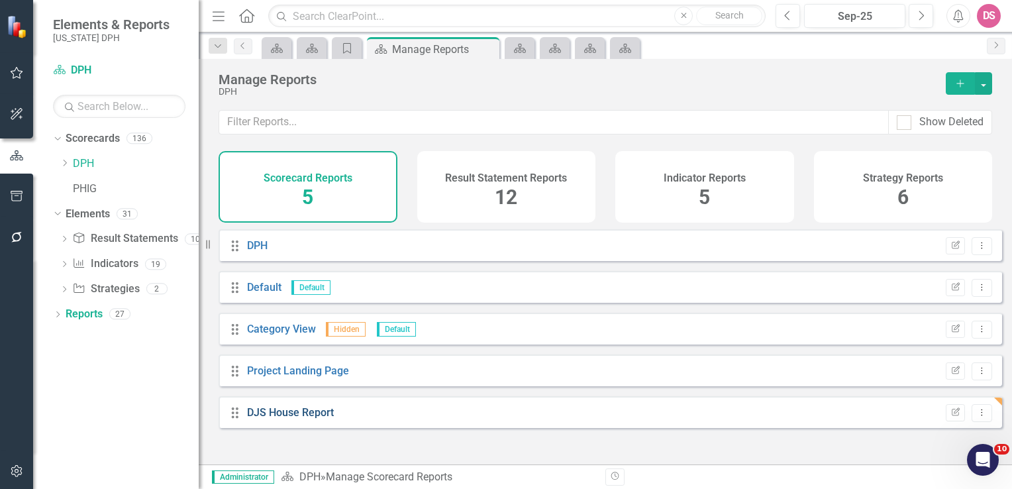
click at [272, 419] on link "DJS House Report" at bounding box center [290, 412] width 87 height 13
